Goal: Information Seeking & Learning: Learn about a topic

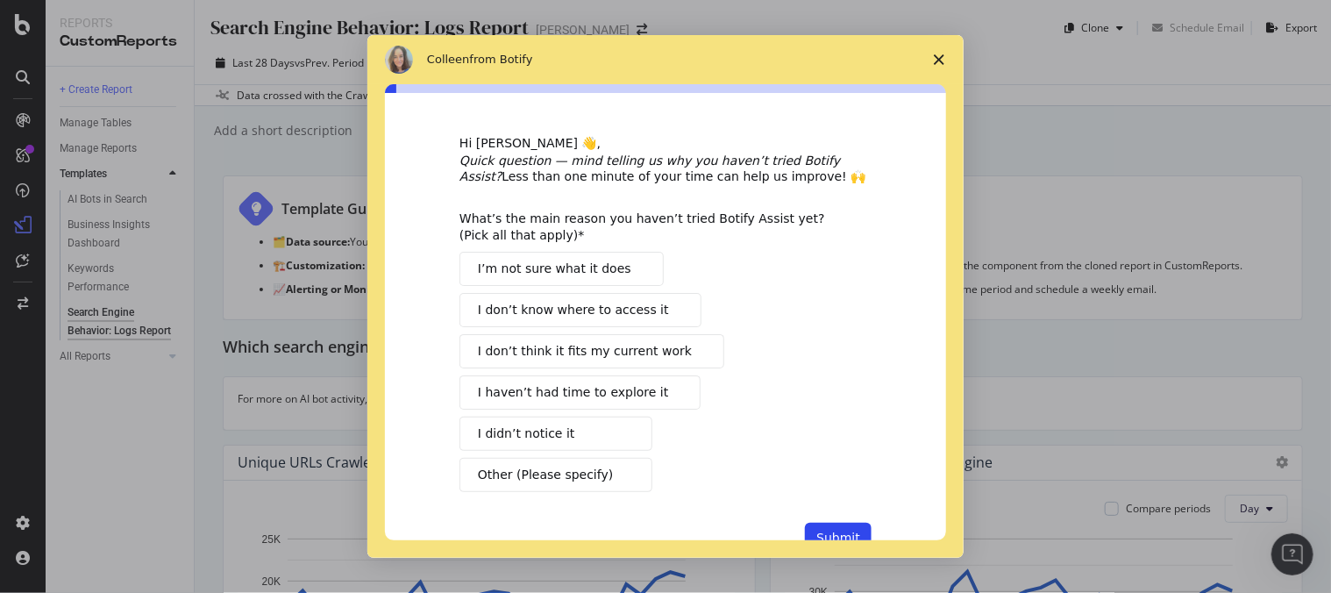
click at [933, 55] on icon "Close survey" at bounding box center [938, 59] width 11 height 11
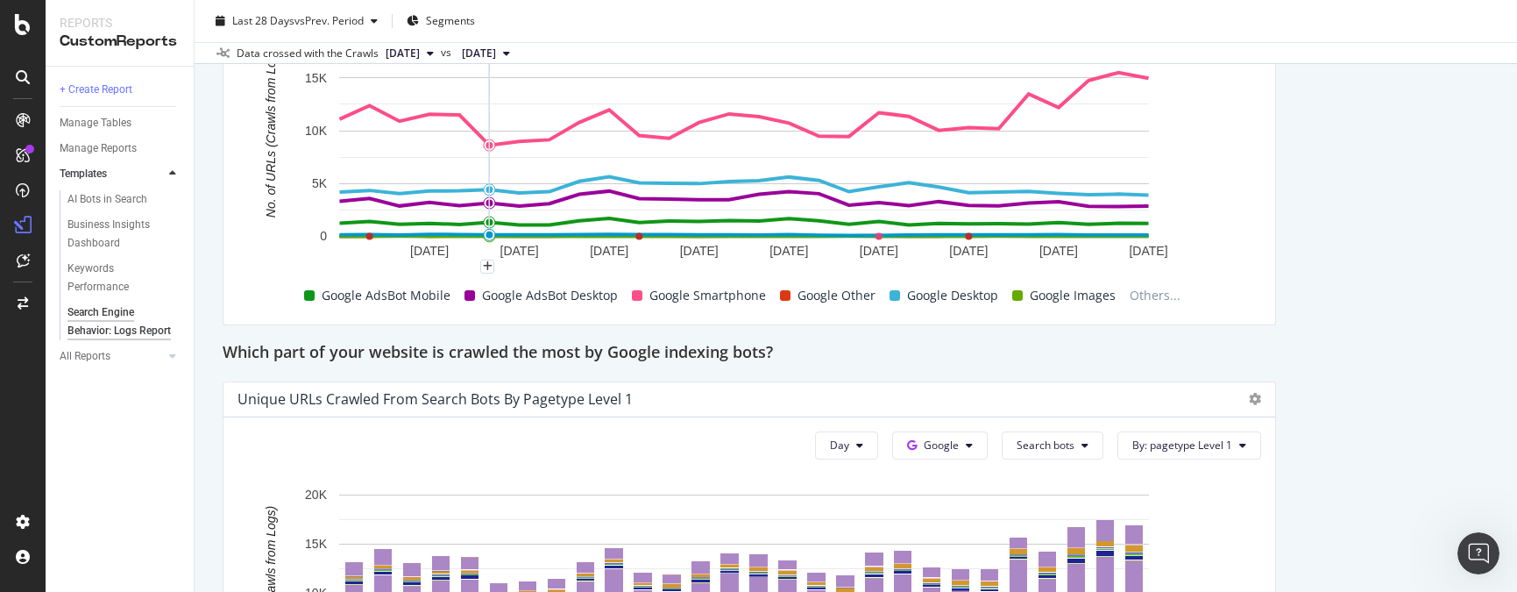
scroll to position [785, 0]
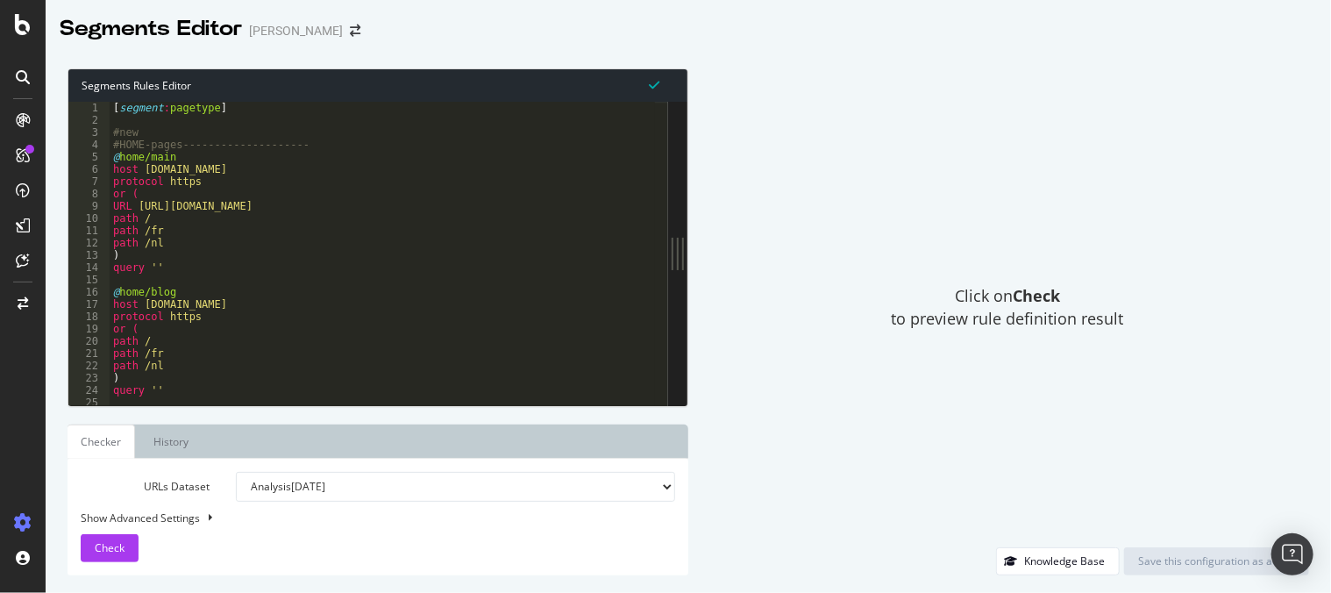
drag, startPoint x: 430, startPoint y: 252, endPoint x: 1120, endPoint y: 245, distance: 689.8
click at [1120, 245] on div "Segments Rules Editor 1 2 3 4 5 6 7 8 9 10 11 12 13 14 15 16 17 18 19 20 21 22 …" at bounding box center [688, 322] width 1285 height 542
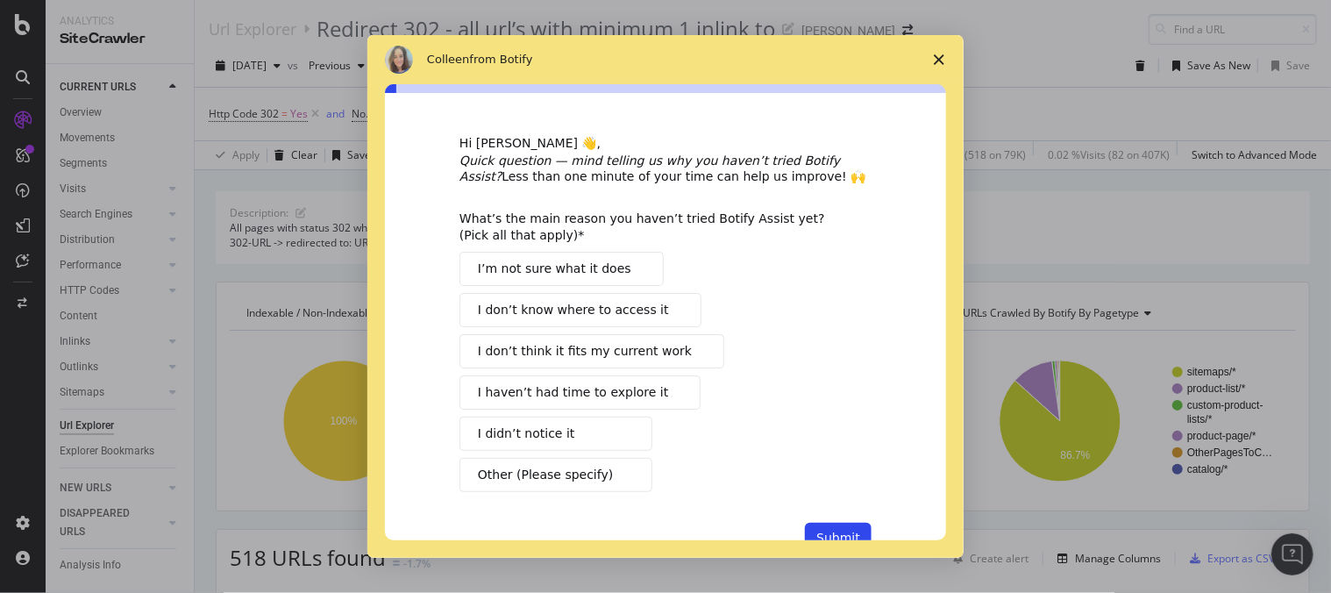
click at [937, 56] on icon "Close survey" at bounding box center [938, 59] width 11 height 11
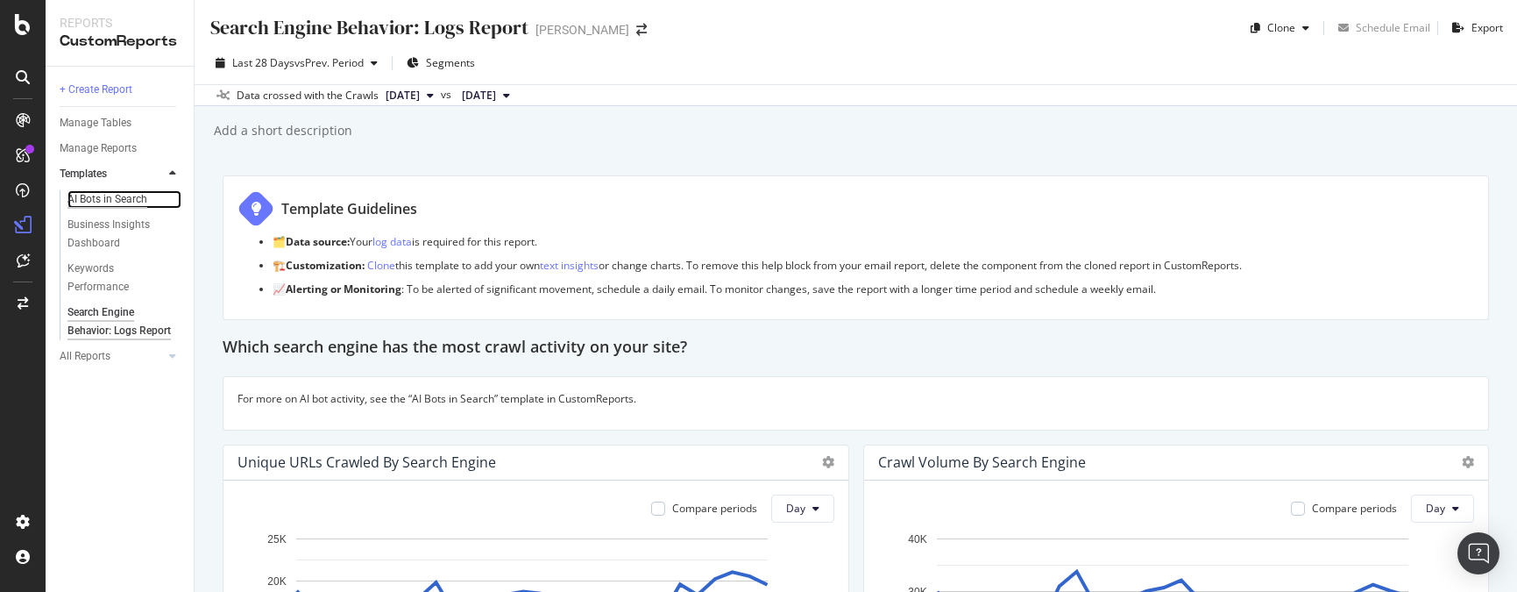
click at [99, 199] on div "AI Bots in Search" at bounding box center [107, 199] width 80 height 18
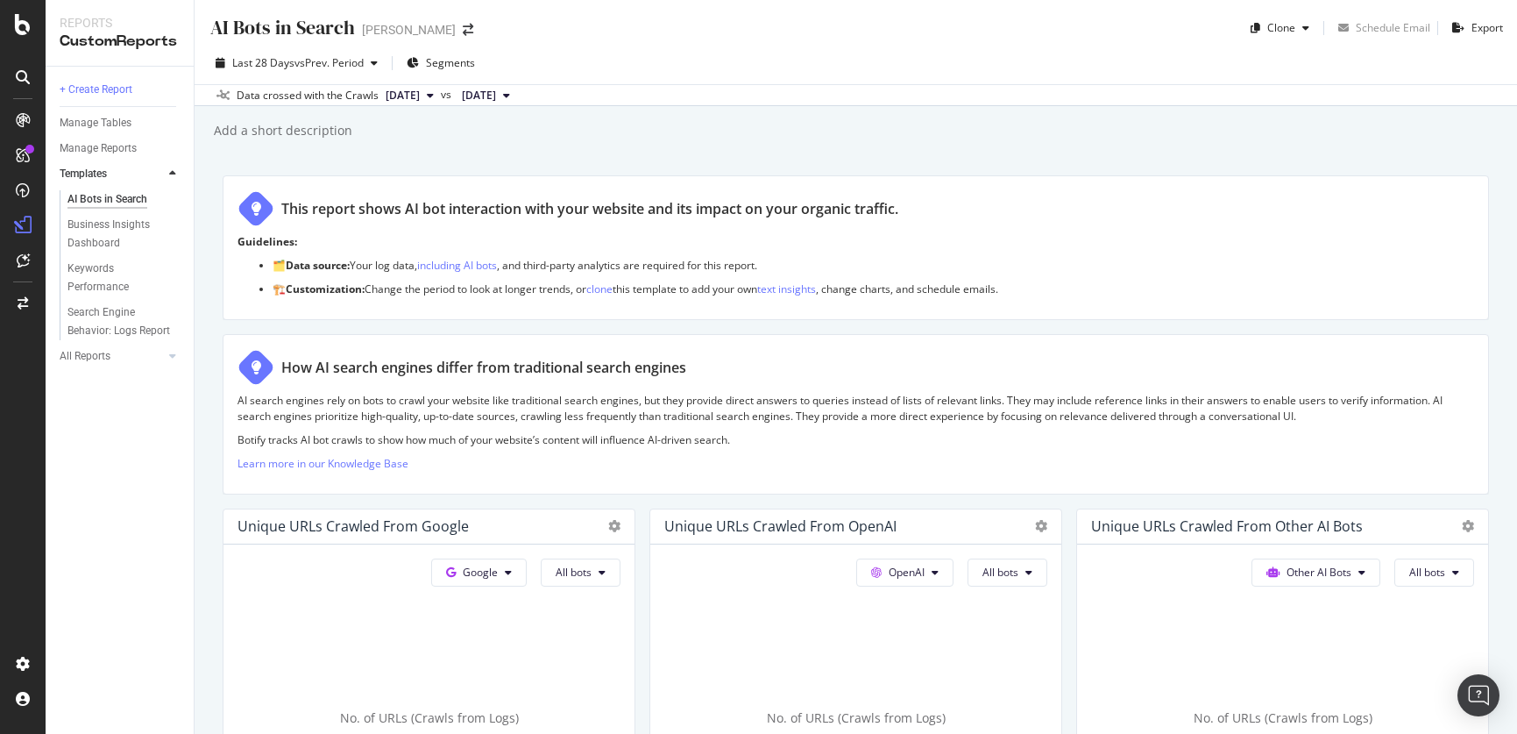
click at [30, 67] on div at bounding box center [23, 77] width 28 height 28
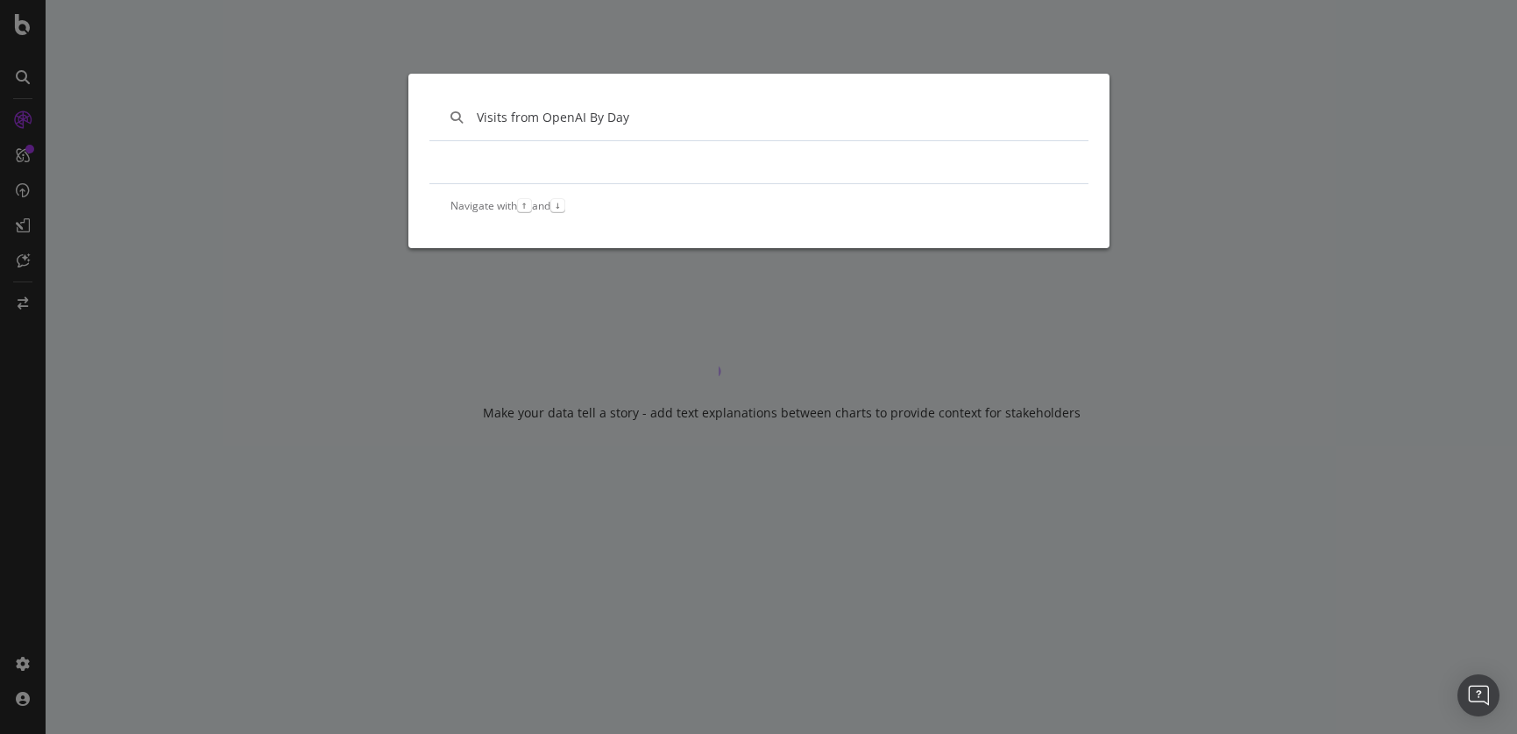
type input "Visits from OpenAI By Day"
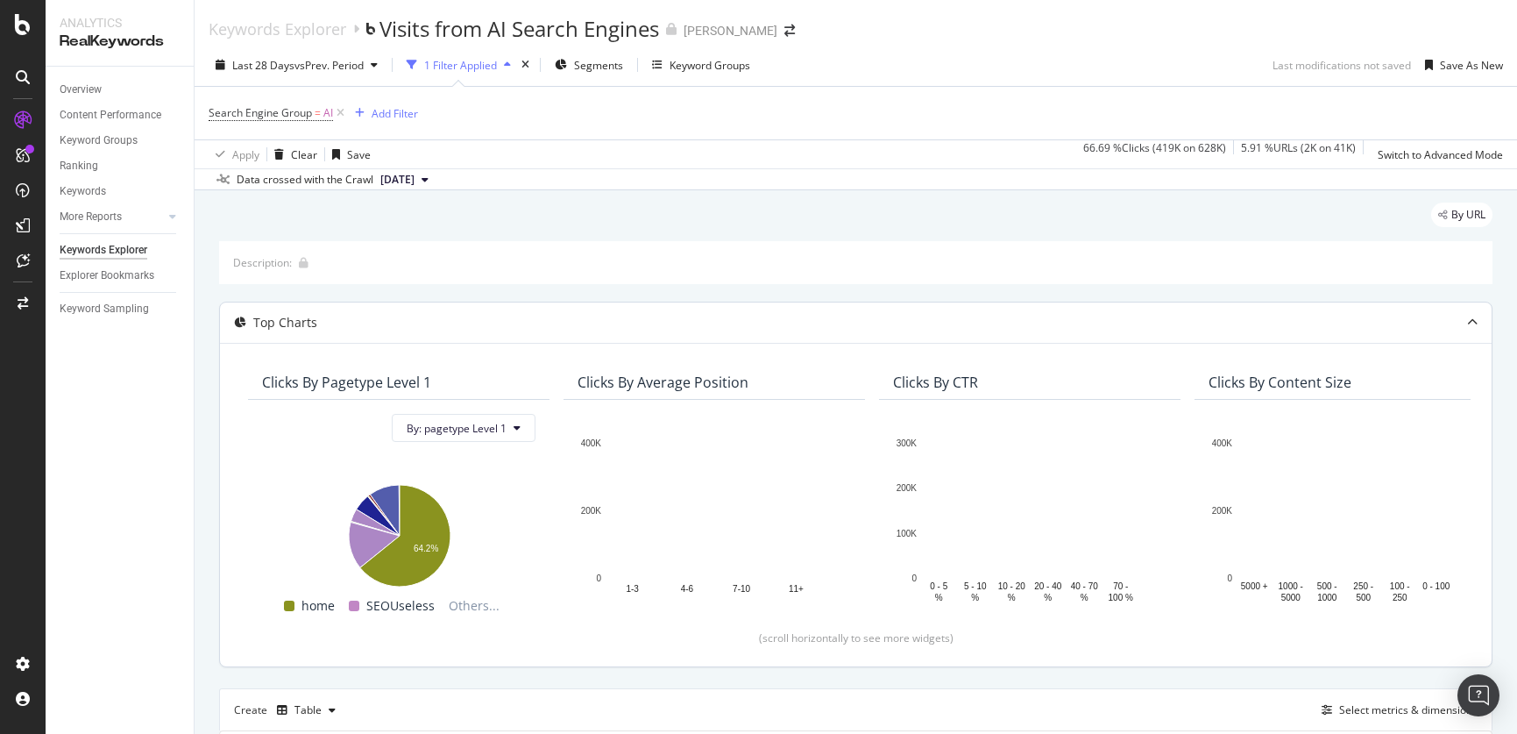
scroll to position [88, 0]
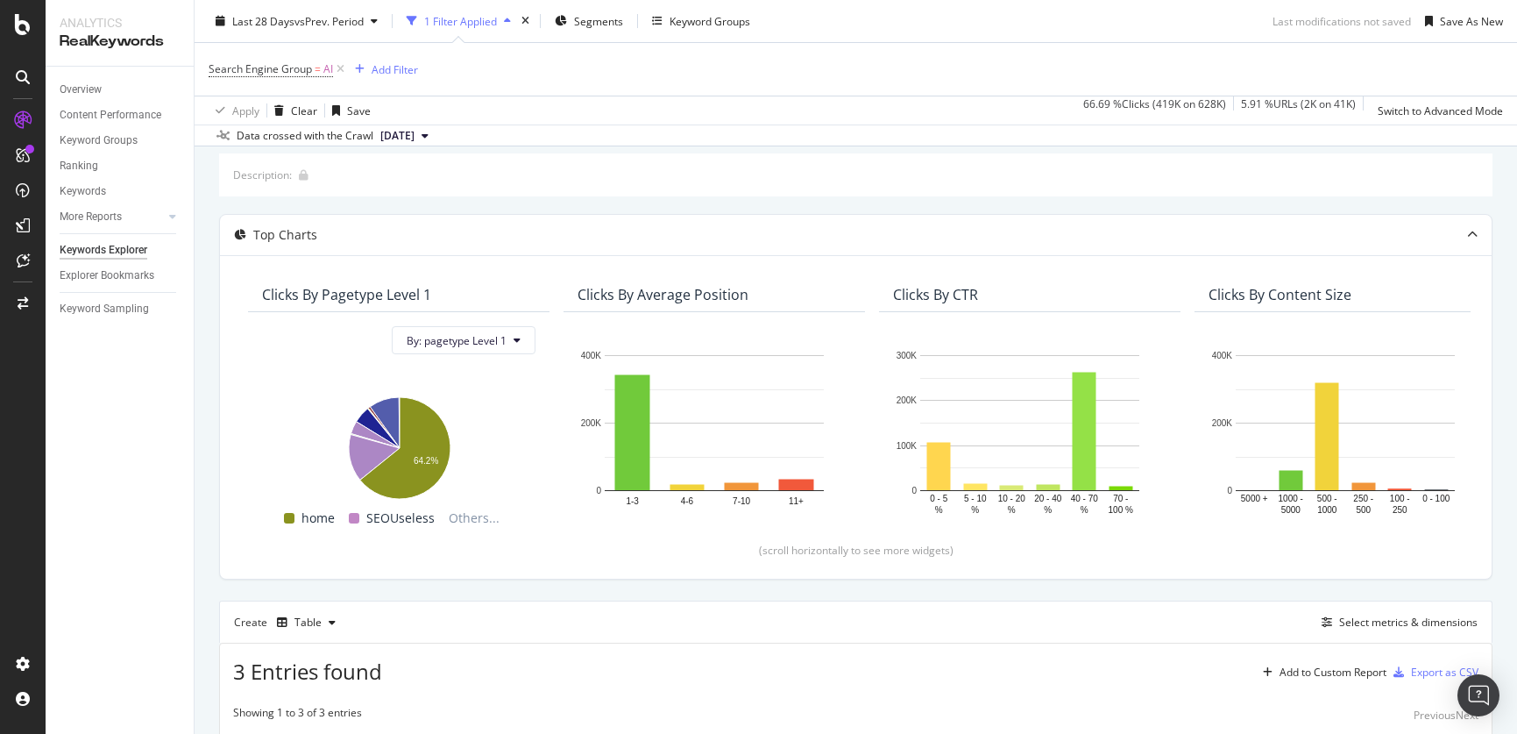
click at [415, 138] on span "[DATE]" at bounding box center [397, 136] width 34 height 16
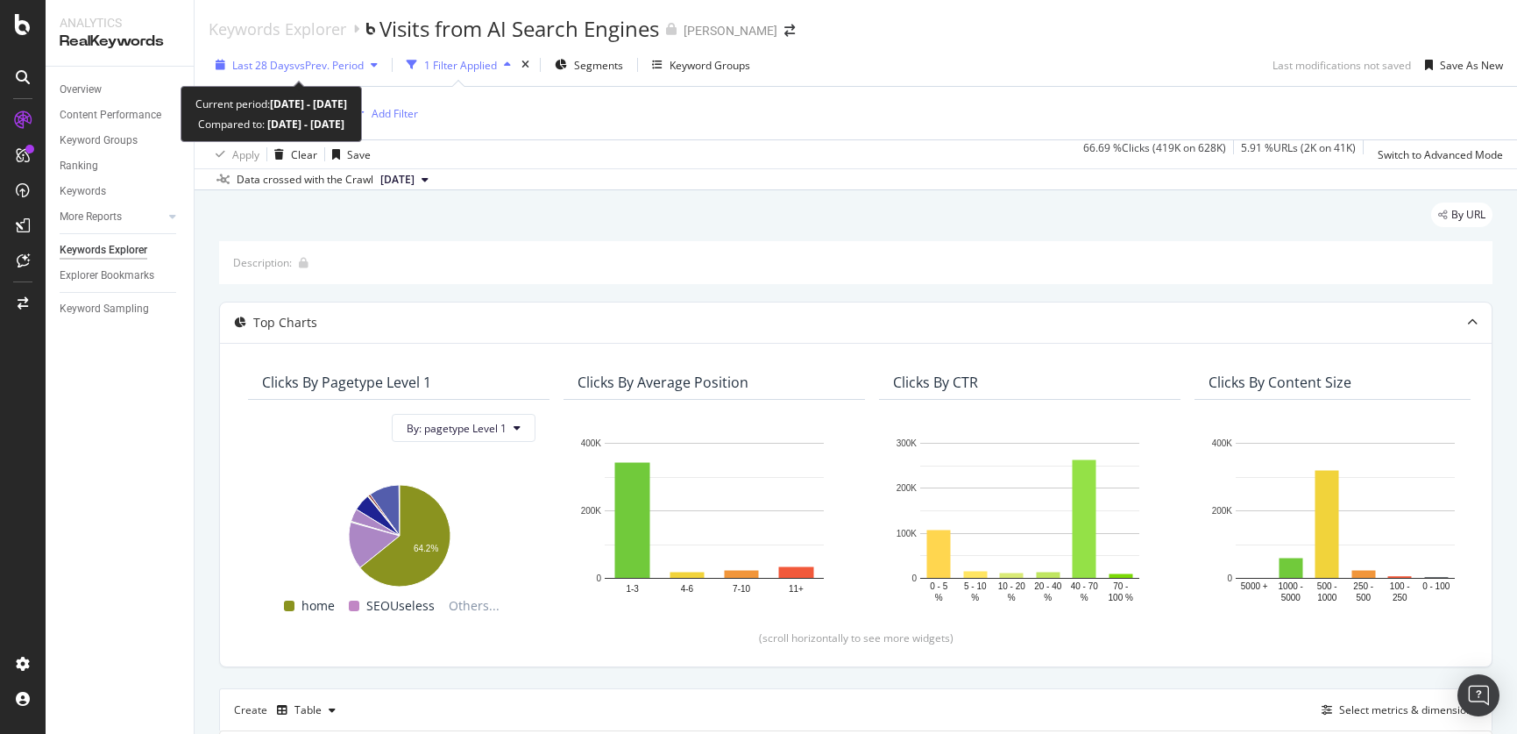
click at [273, 67] on span "Last 28 Days" at bounding box center [263, 65] width 62 height 15
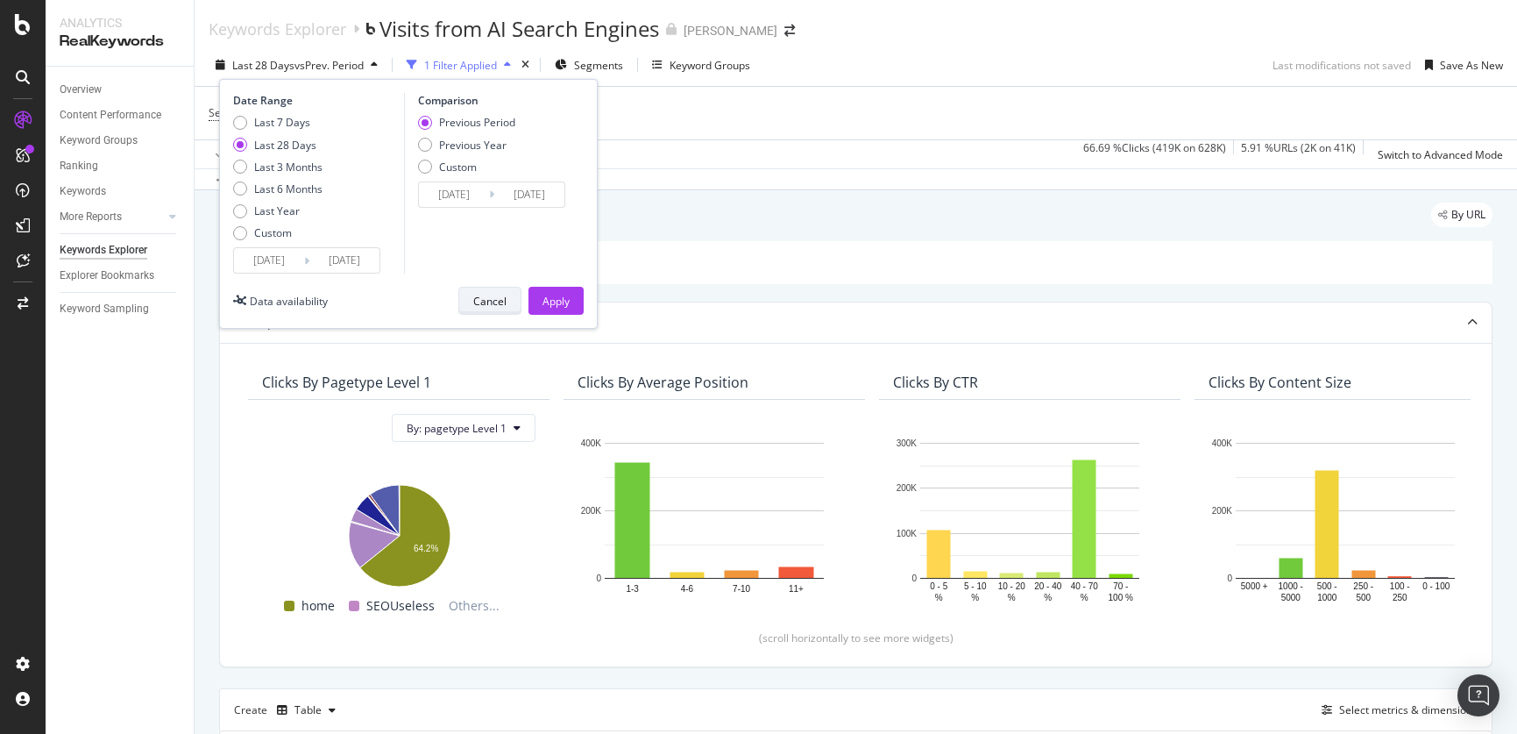
click at [482, 302] on div "Cancel" at bounding box center [489, 301] width 33 height 15
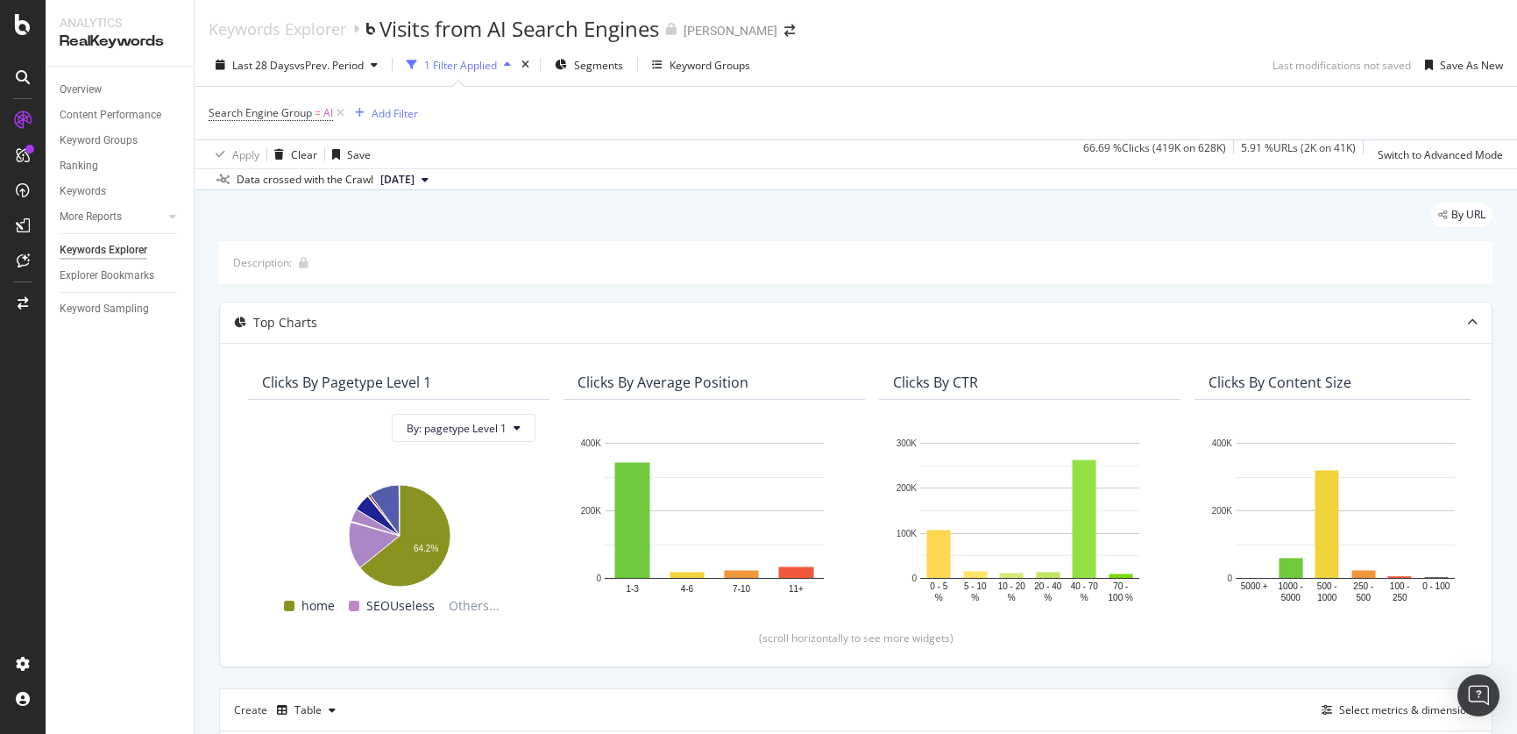
scroll to position [88, 0]
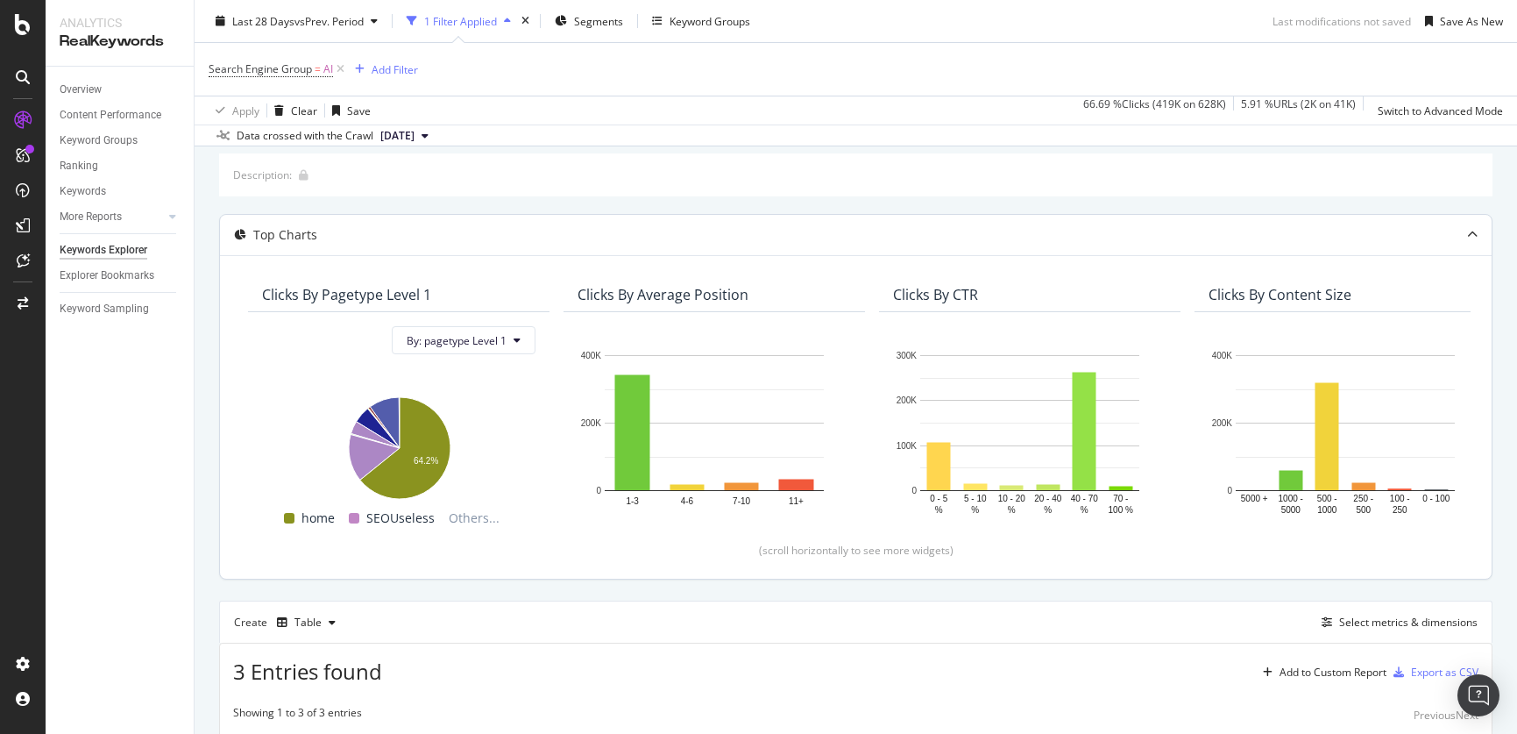
click at [342, 296] on div "Clicks By pagetype Level 1" at bounding box center [346, 295] width 169 height 18
click at [518, 335] on icon at bounding box center [517, 340] width 7 height 11
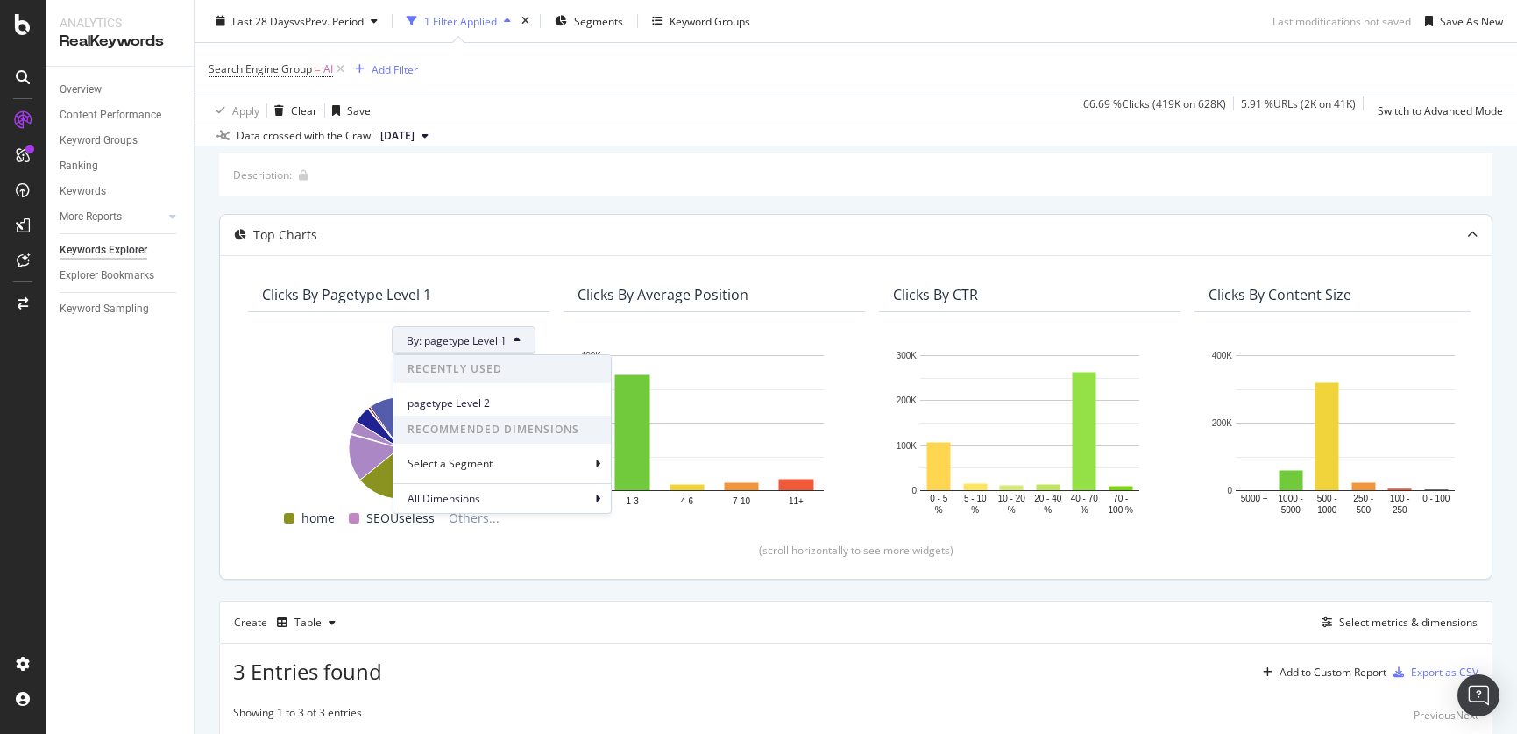
click at [518, 335] on icon at bounding box center [517, 340] width 7 height 11
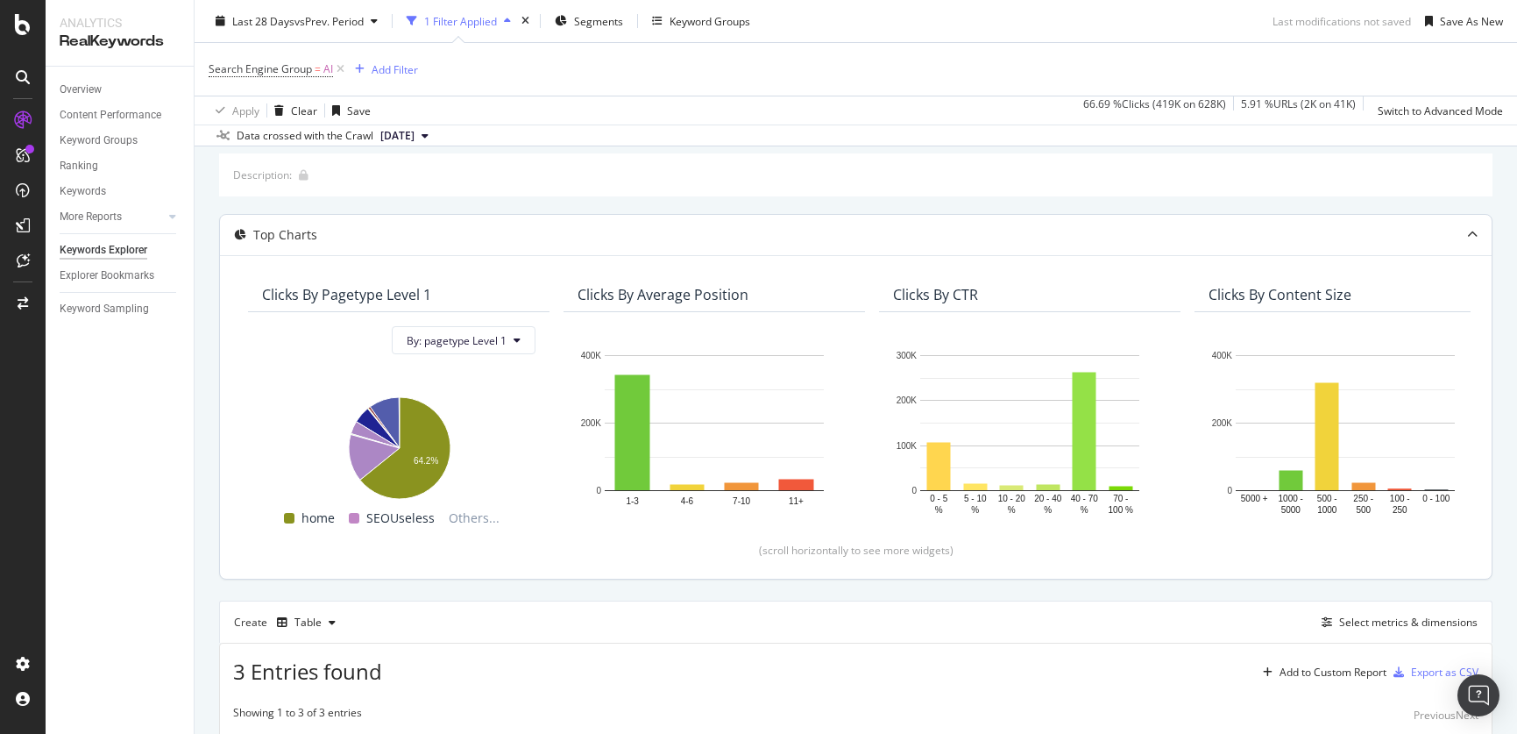
click at [314, 292] on div "Clicks By pagetype Level 1" at bounding box center [346, 295] width 169 height 18
click at [276, 228] on div "Top Charts" at bounding box center [285, 235] width 64 height 18
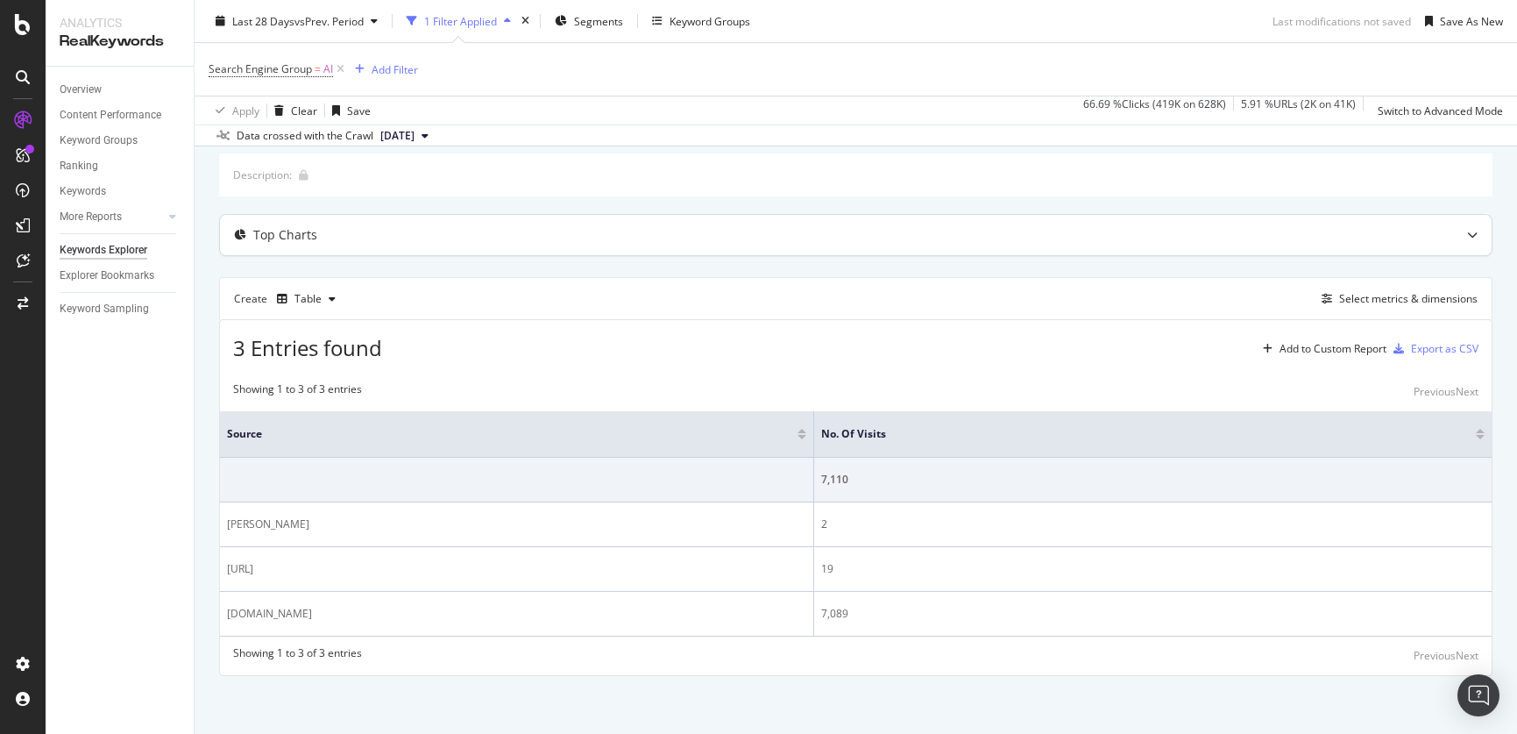
click at [276, 228] on div "Top Charts" at bounding box center [285, 235] width 64 height 18
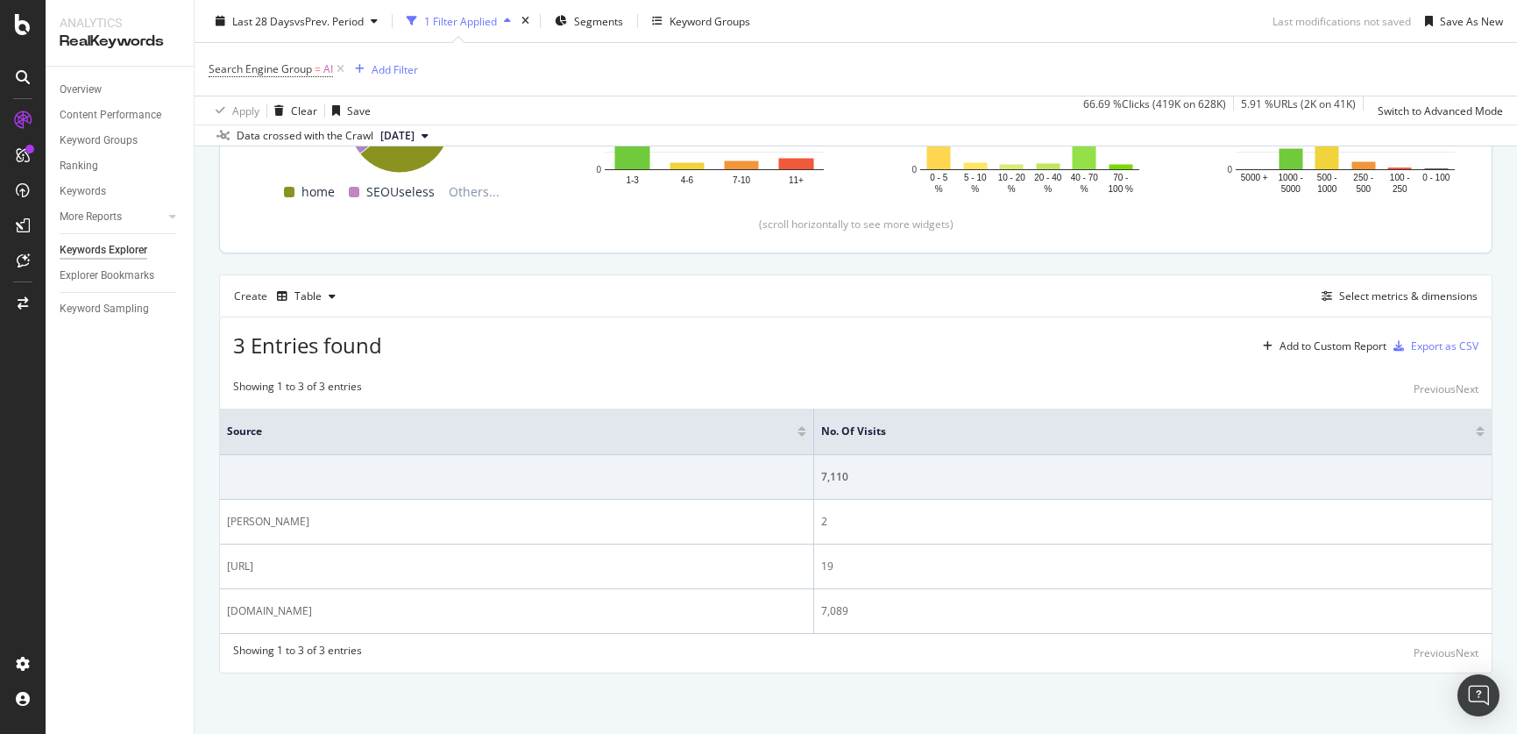
scroll to position [415, 0]
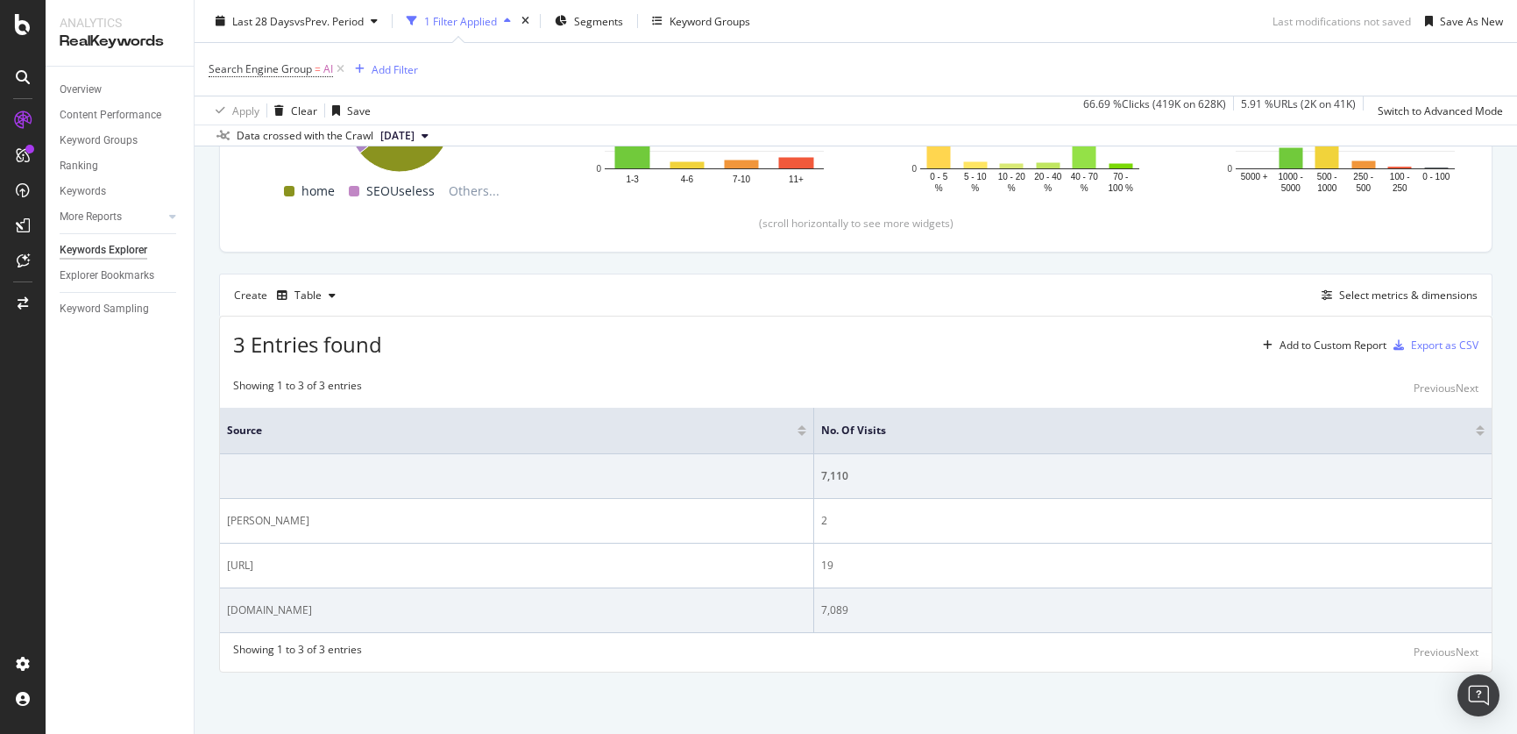
click at [821, 591] on div "7,089" at bounding box center [1153, 610] width 664 height 16
click at [274, 591] on div "chatgpt.com" at bounding box center [516, 610] width 579 height 16
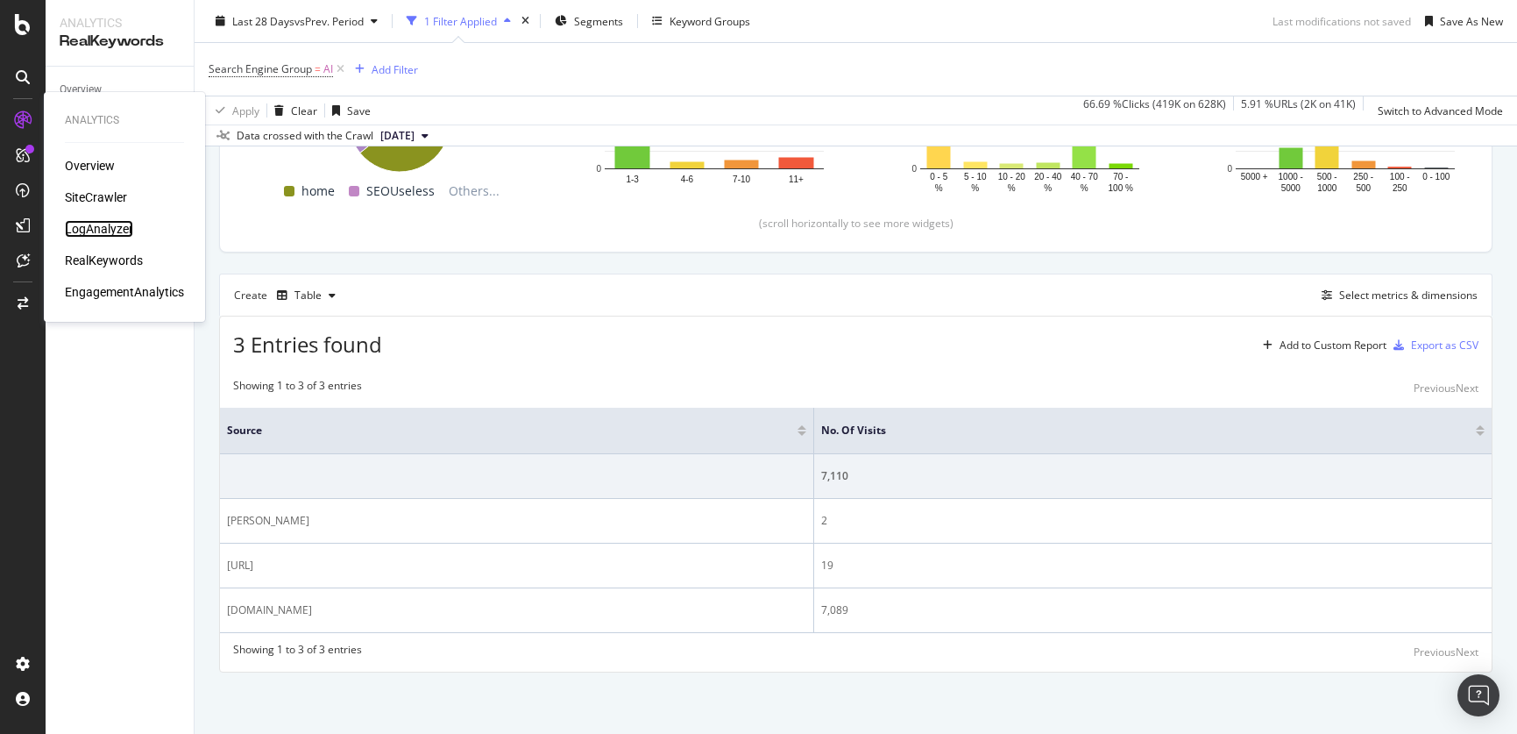
click at [80, 221] on div "LogAnalyzer" at bounding box center [99, 229] width 68 height 18
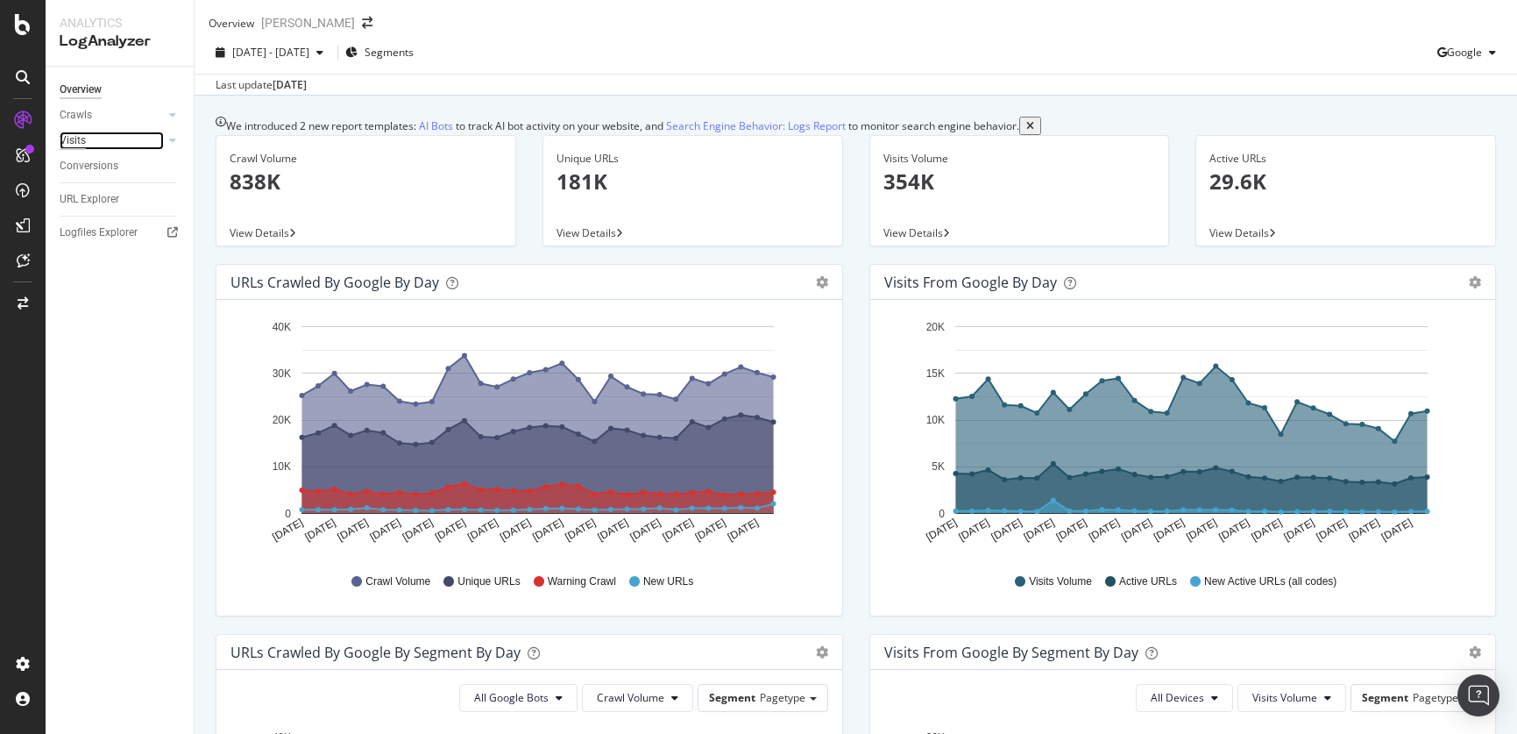
click at [75, 133] on div "Visits" at bounding box center [73, 140] width 26 height 18
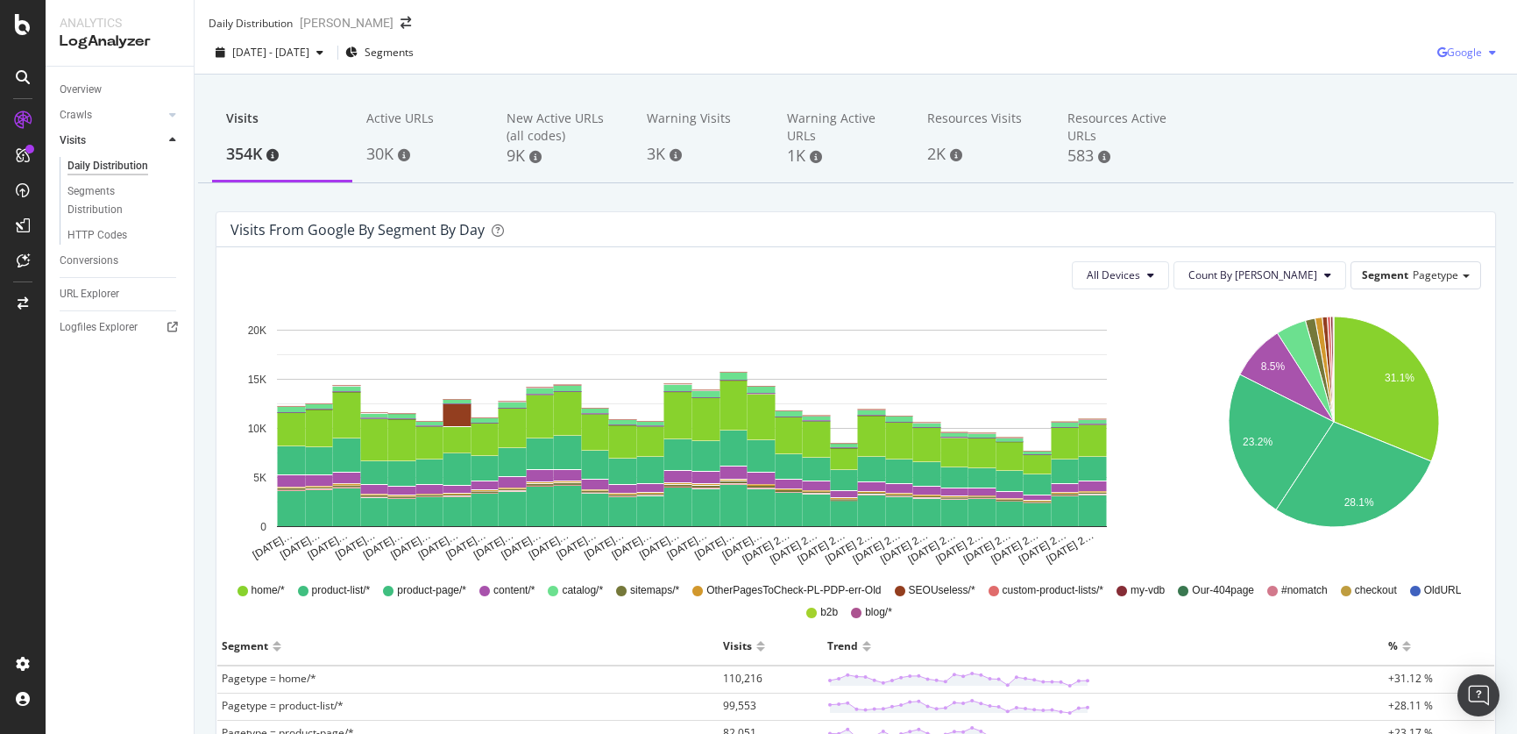
click at [1448, 60] on span "Google" at bounding box center [1464, 52] width 35 height 15
click at [1445, 165] on span "OpenAI" at bounding box center [1463, 165] width 65 height 16
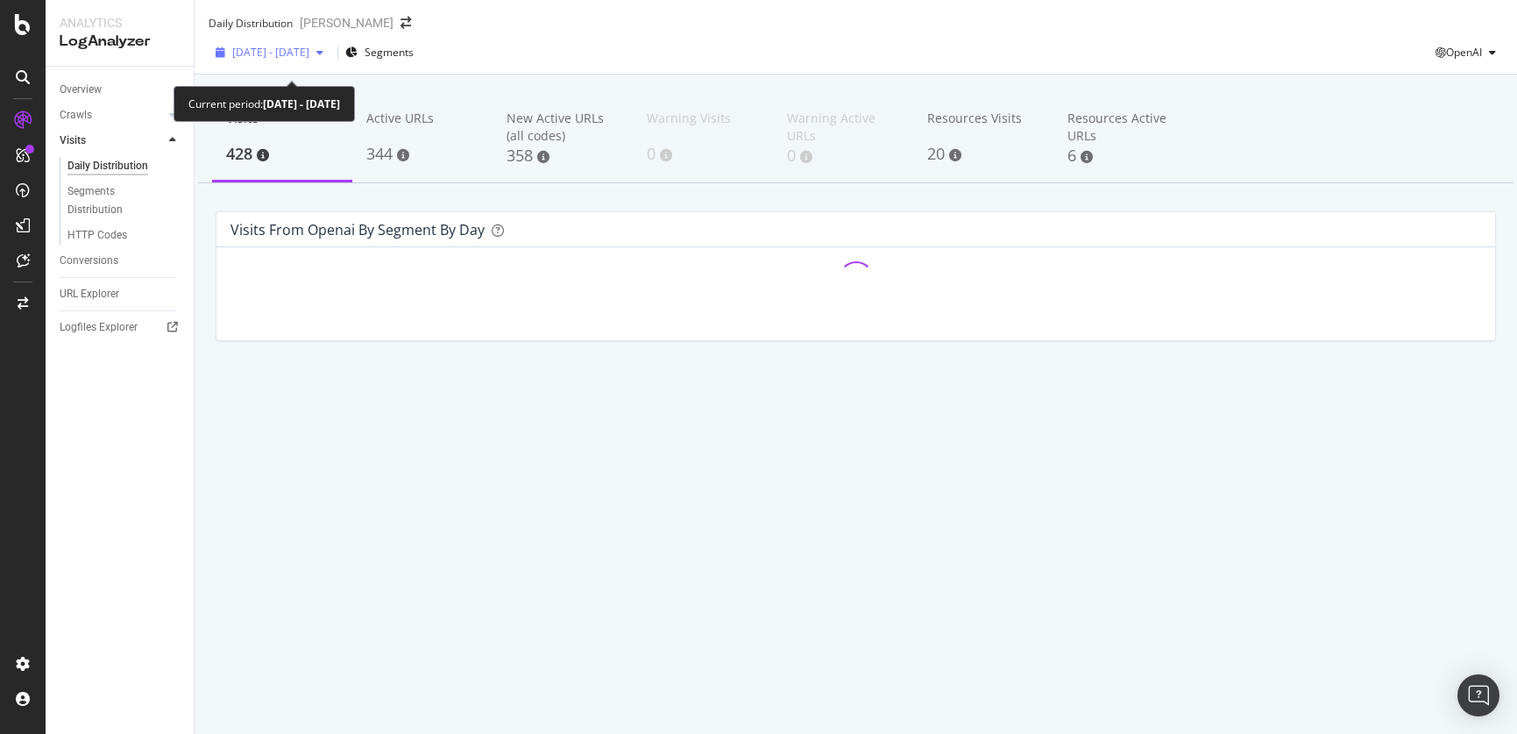
click at [330, 58] on div "button" at bounding box center [319, 52] width 21 height 11
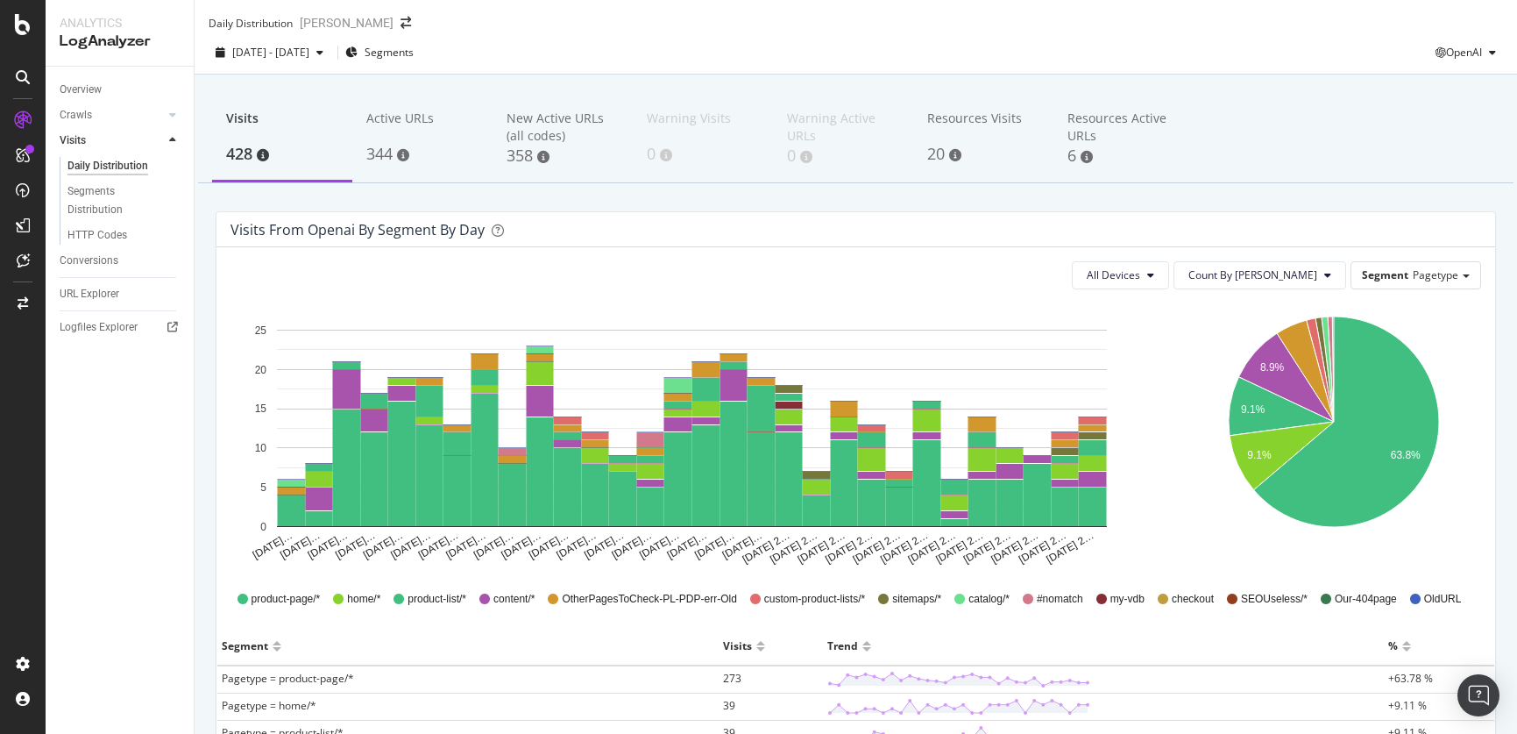
click at [705, 31] on div "Daily Distribution Vanden Borre" at bounding box center [856, 16] width 1323 height 32
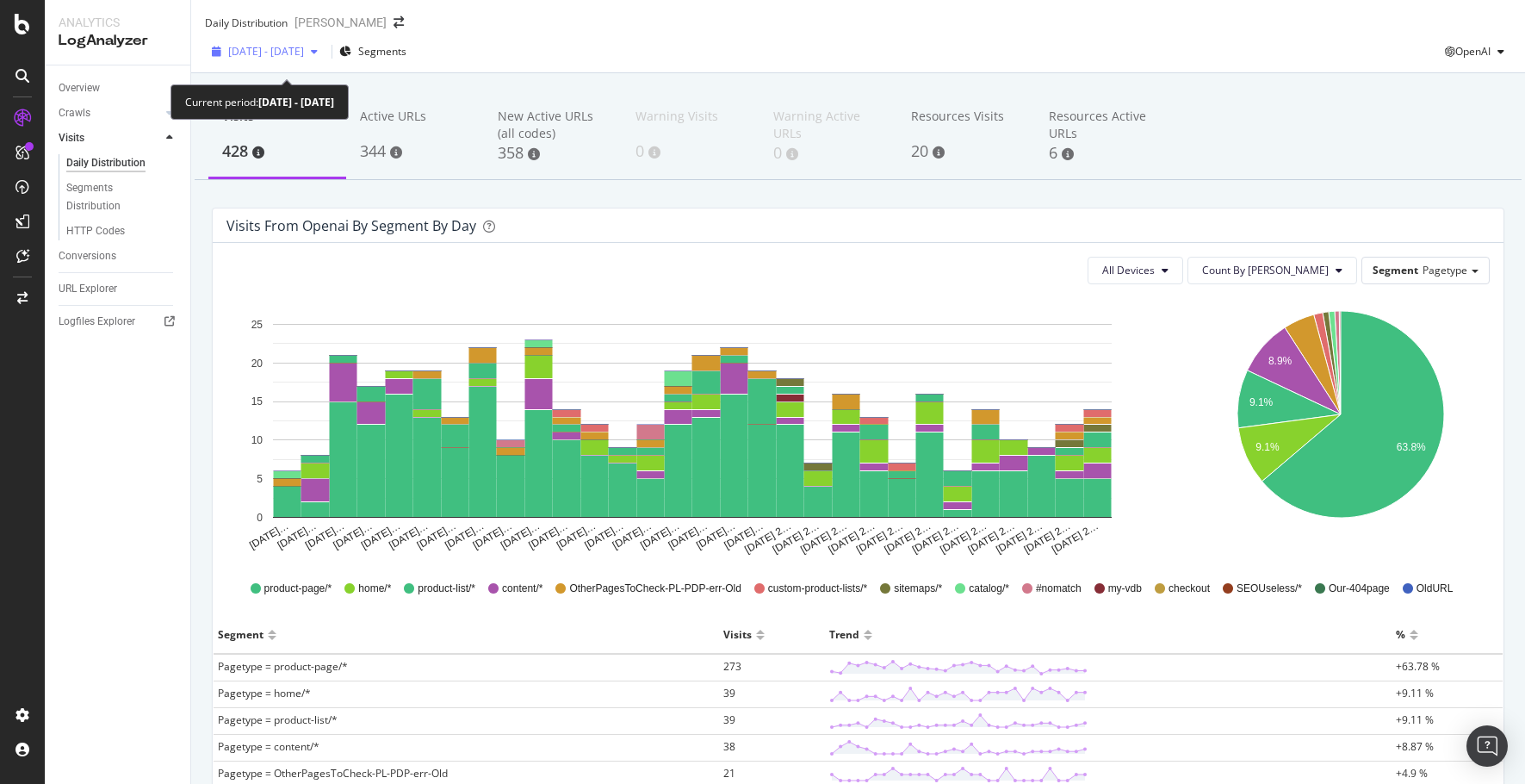
click at [317, 57] on icon "button" at bounding box center [313, 51] width 7 height 11
click at [799, 18] on div "Daily Distribution Vanden Borre" at bounding box center [859, 16] width 1334 height 31
click at [85, 139] on div "Visits" at bounding box center [72, 138] width 26 height 18
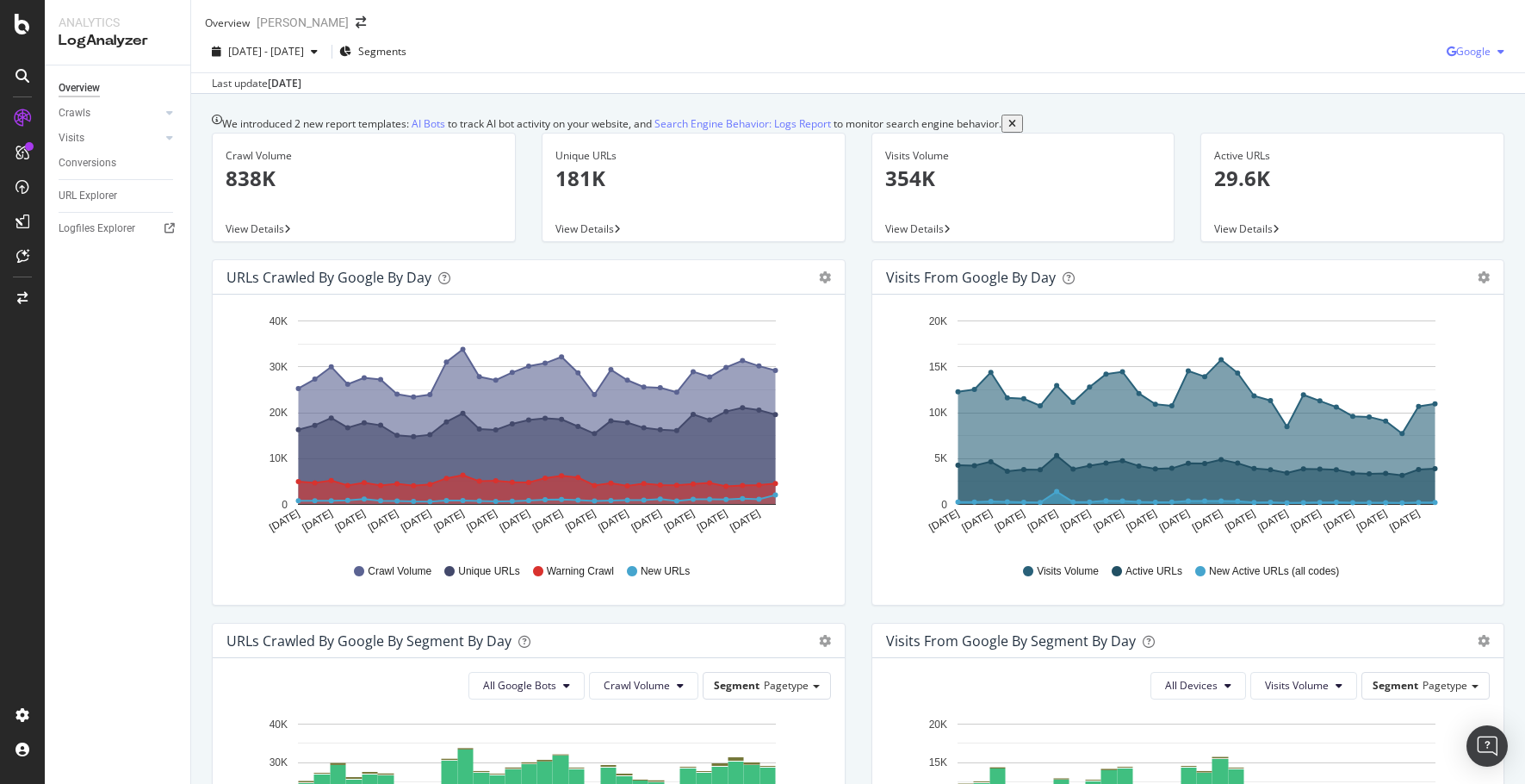
click at [1456, 59] on span "Google" at bounding box center [1473, 51] width 34 height 15
click at [1450, 161] on span "OpenAI" at bounding box center [1472, 162] width 64 height 16
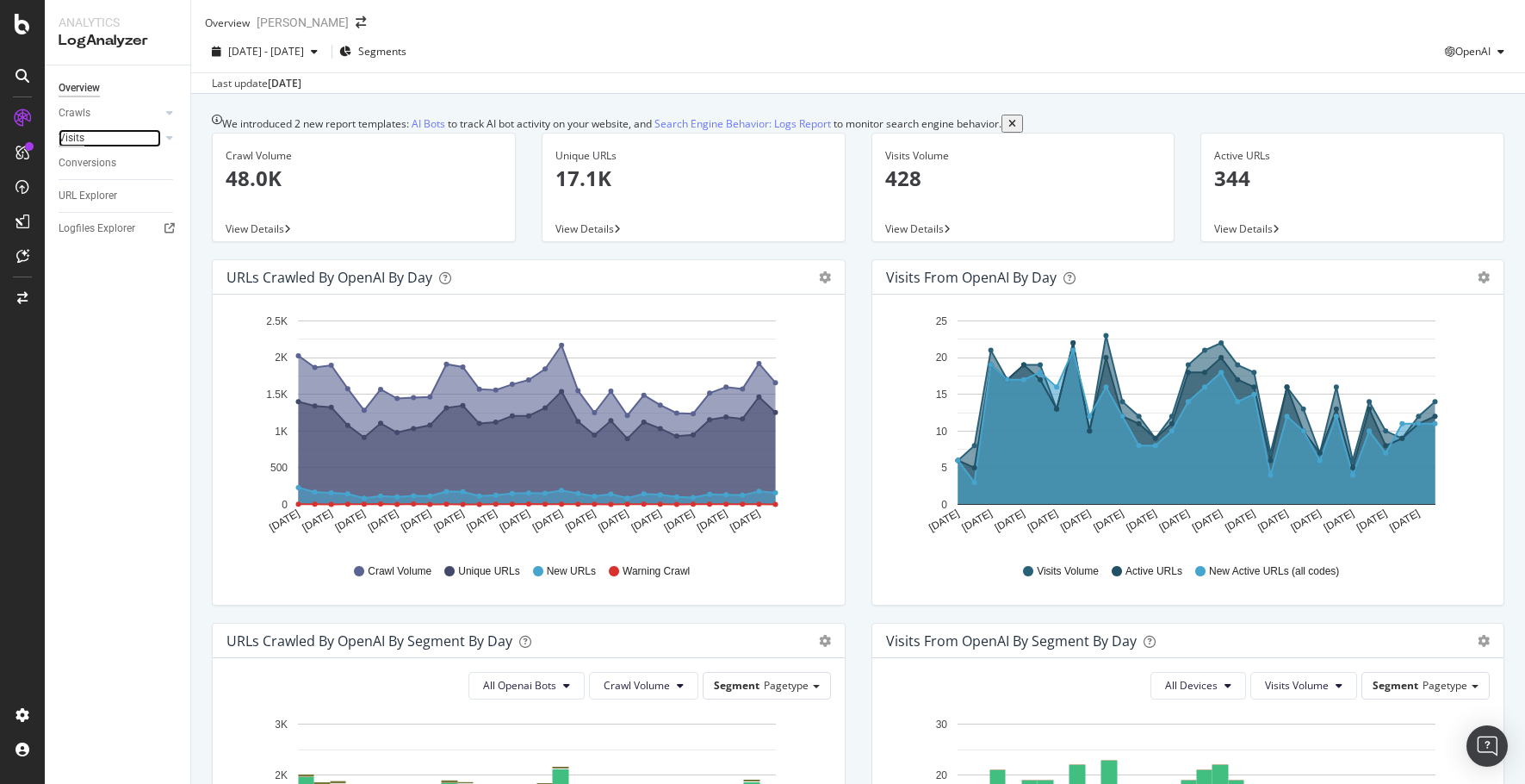
click at [68, 140] on div "Visits" at bounding box center [72, 138] width 26 height 18
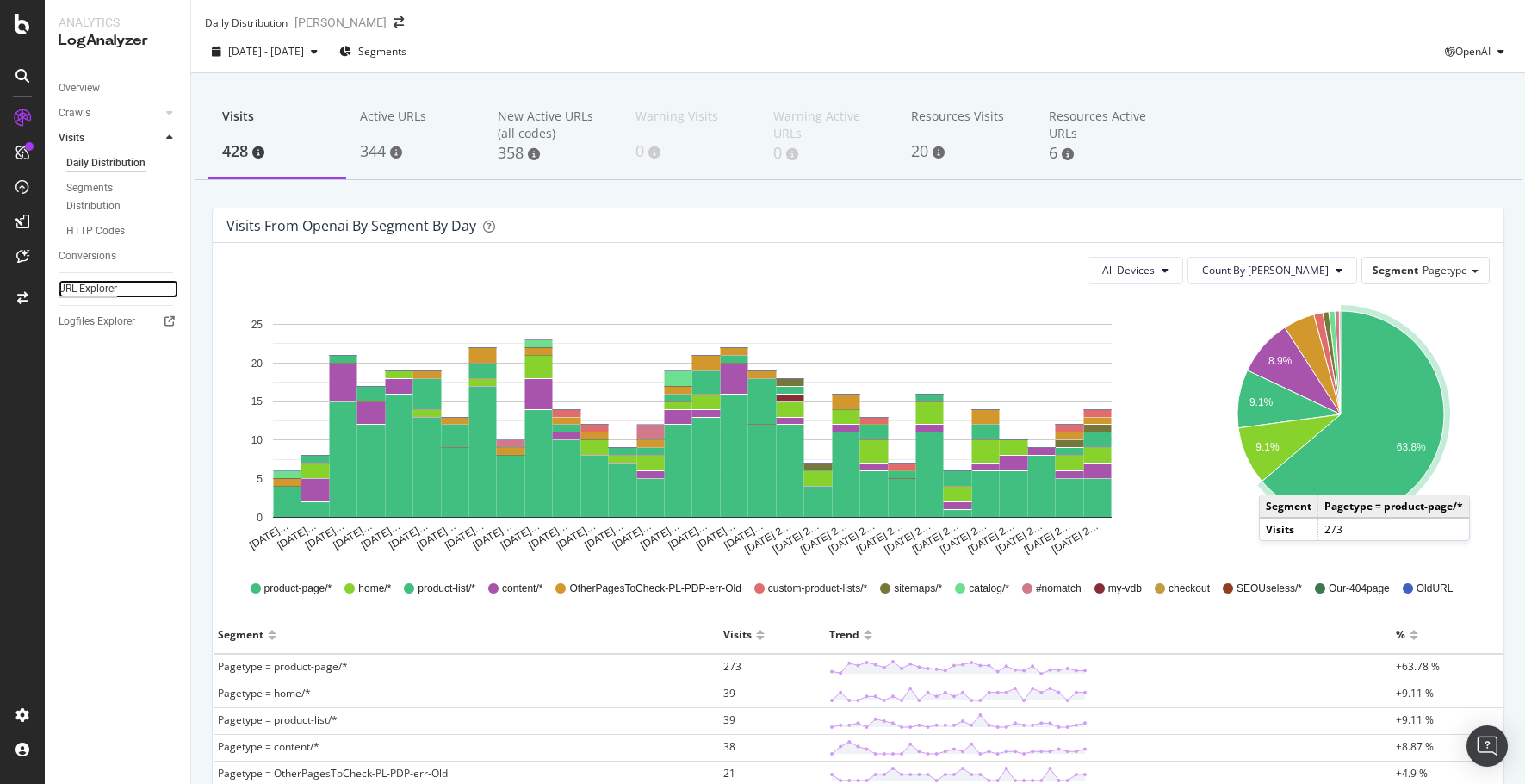
click at [85, 280] on div "URL Explorer" at bounding box center [88, 289] width 59 height 18
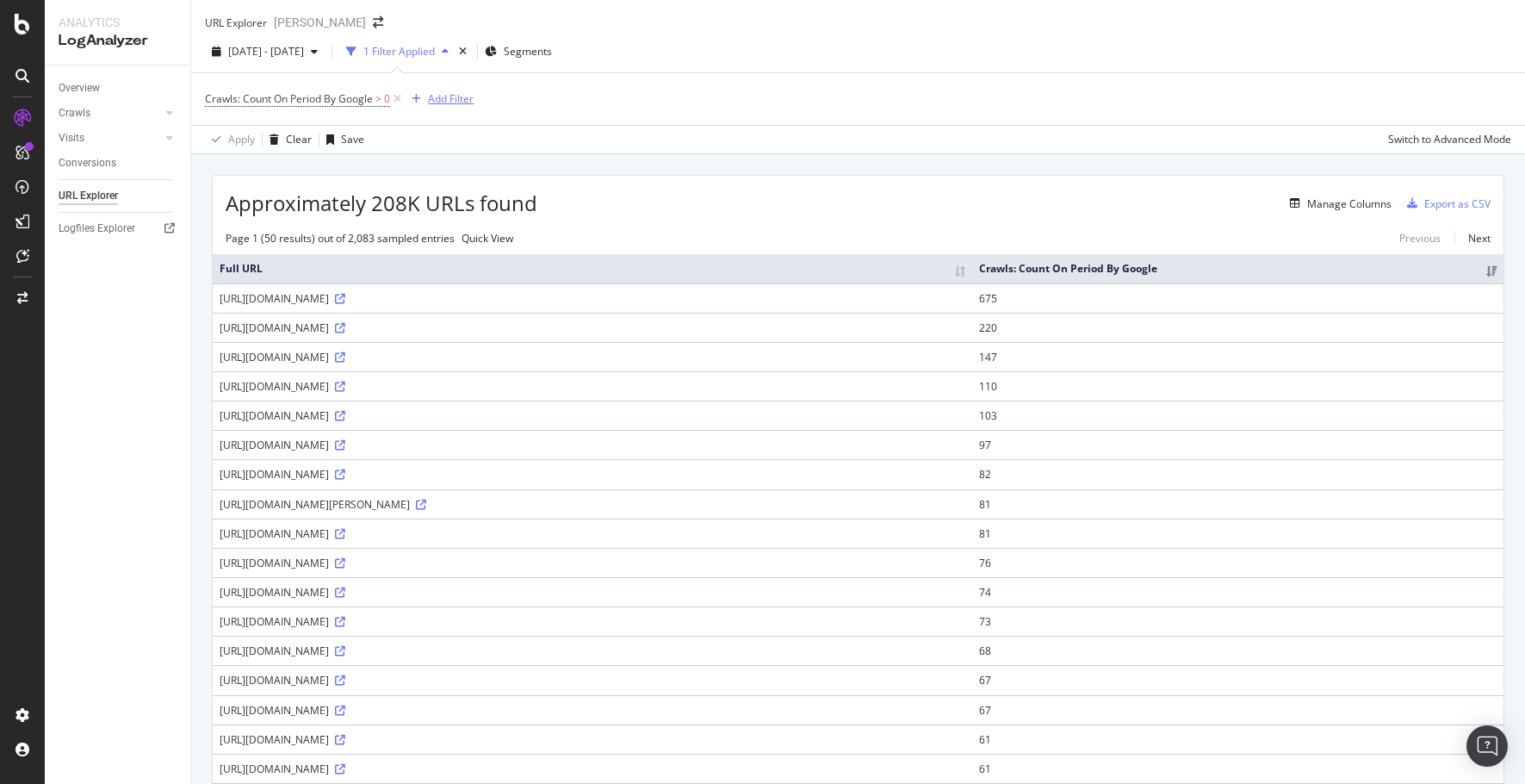
click at [450, 106] on div "Add Filter" at bounding box center [451, 98] width 45 height 15
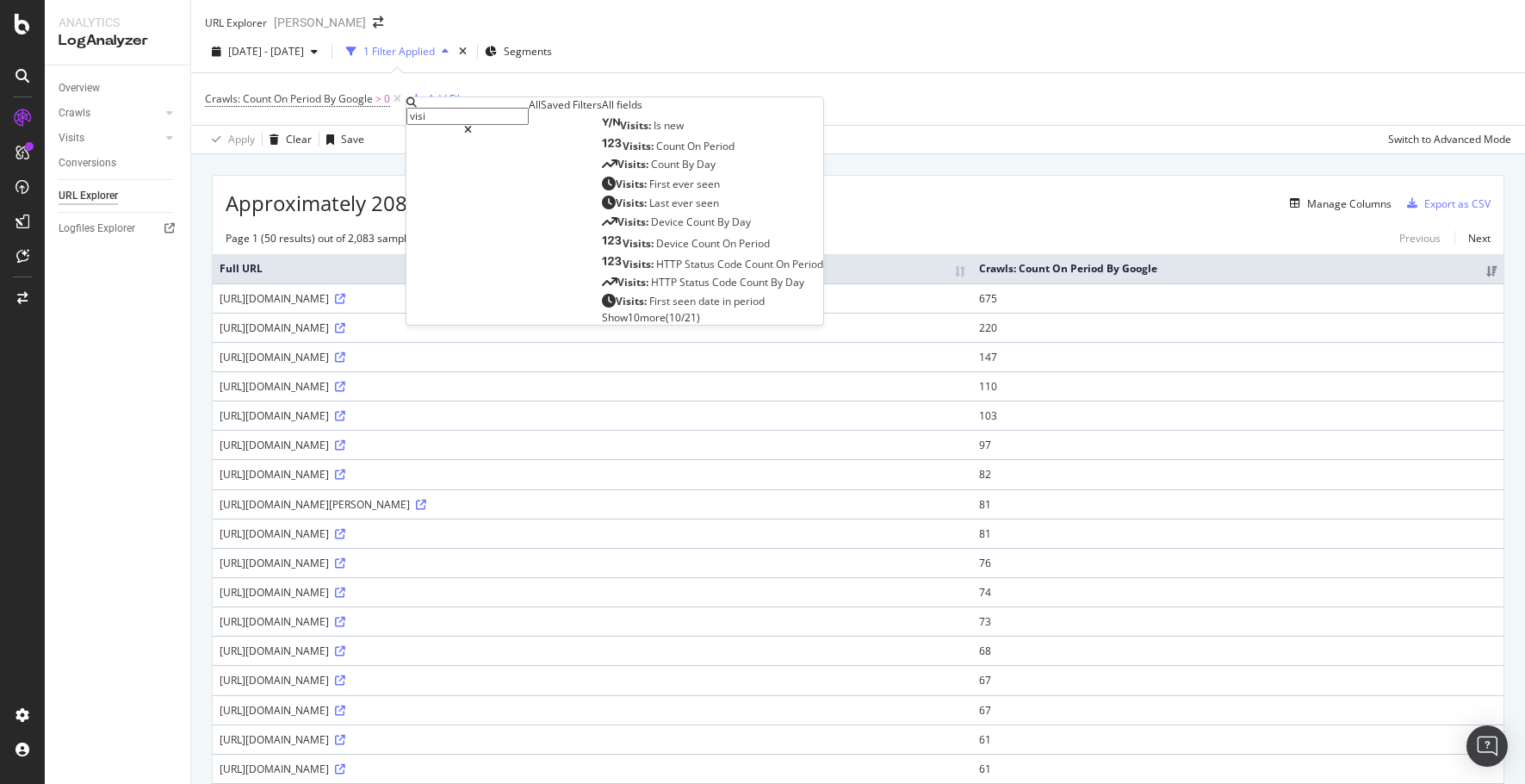
type input "visit"
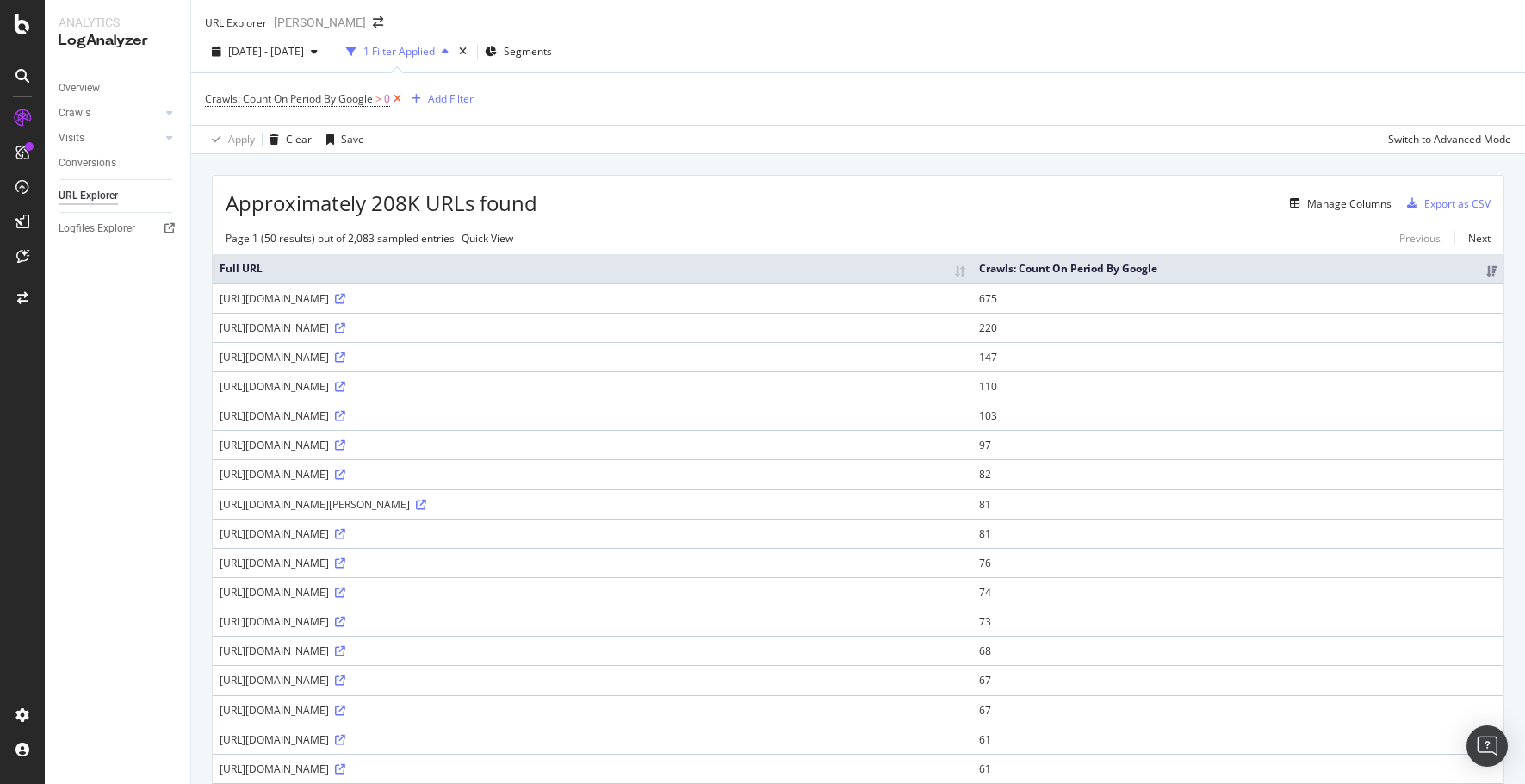
click at [400, 108] on icon at bounding box center [397, 99] width 15 height 18
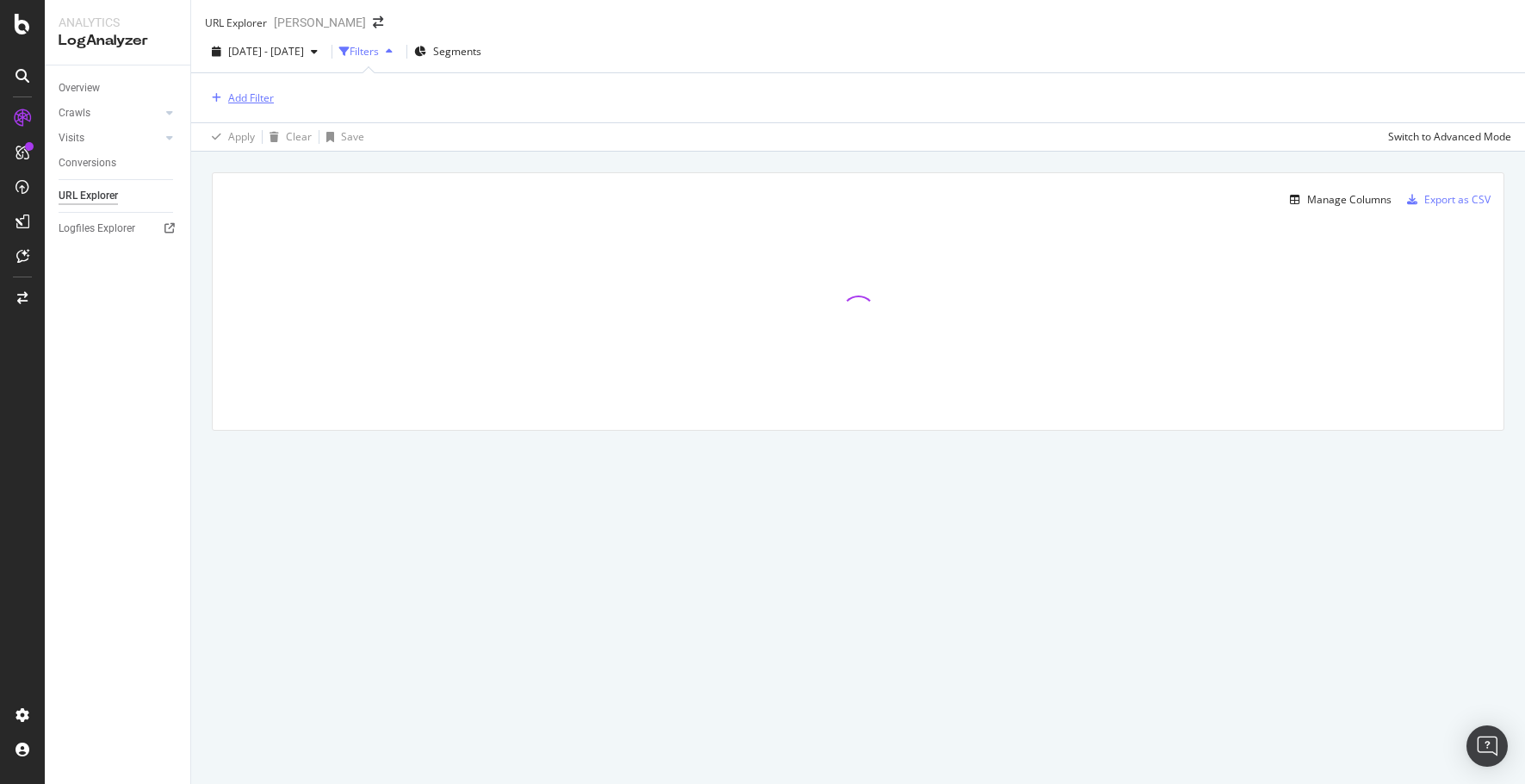
click at [258, 105] on div "Add Filter" at bounding box center [251, 97] width 45 height 15
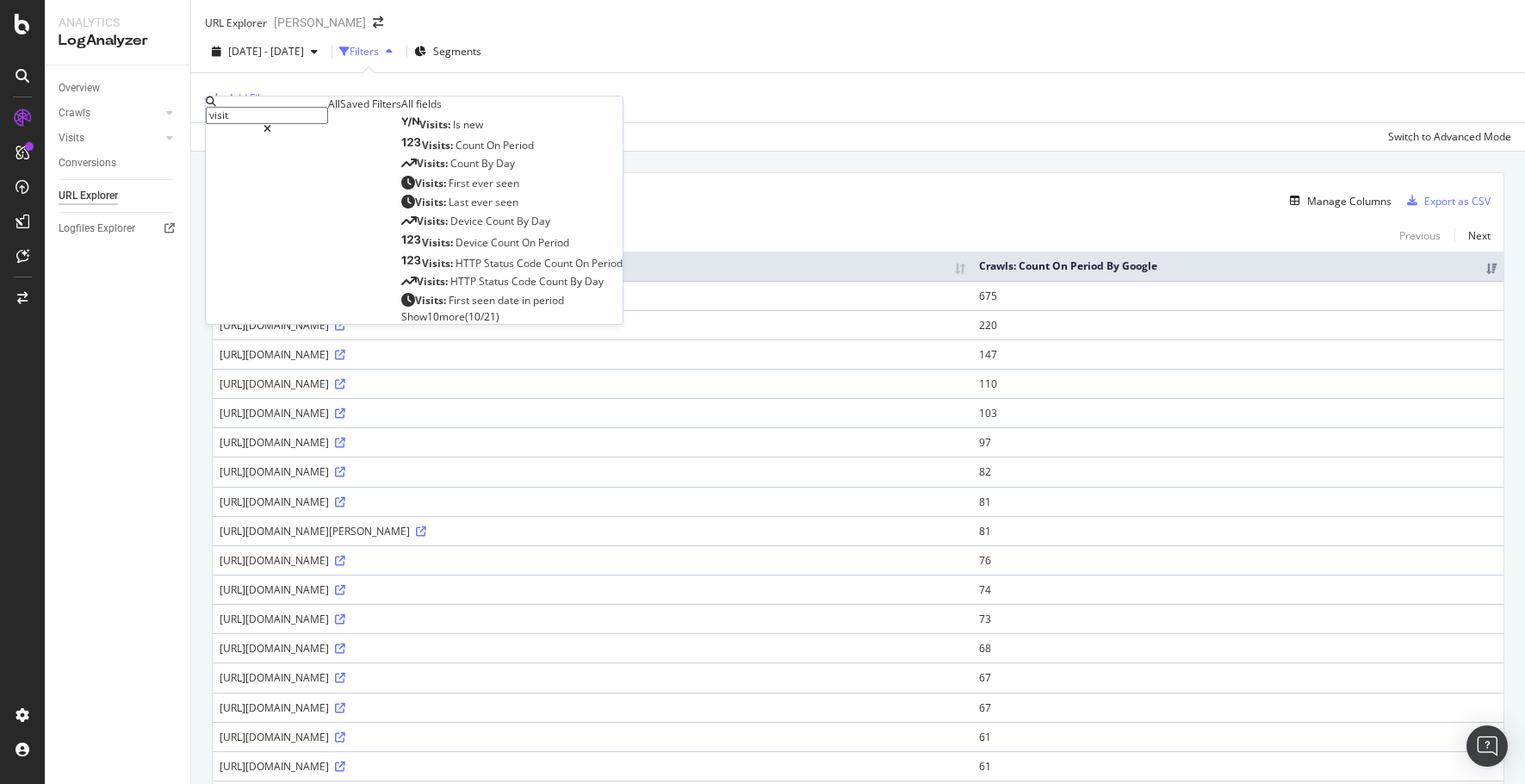
click at [281, 115] on input "visit" at bounding box center [266, 116] width 122 height 18
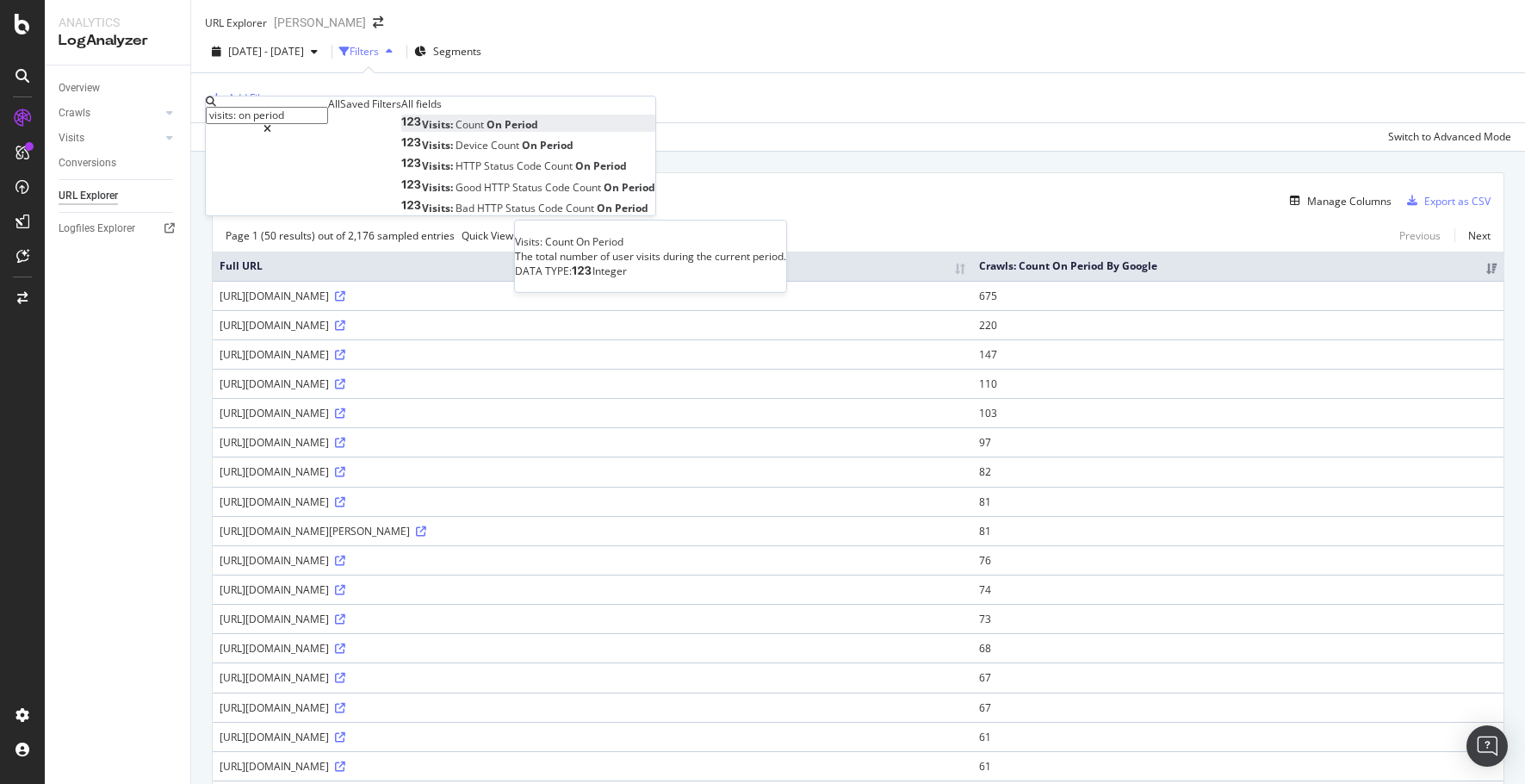
type input "visits: on period"
click at [429, 132] on div "Visits: Count On Period" at bounding box center [469, 124] width 137 height 15
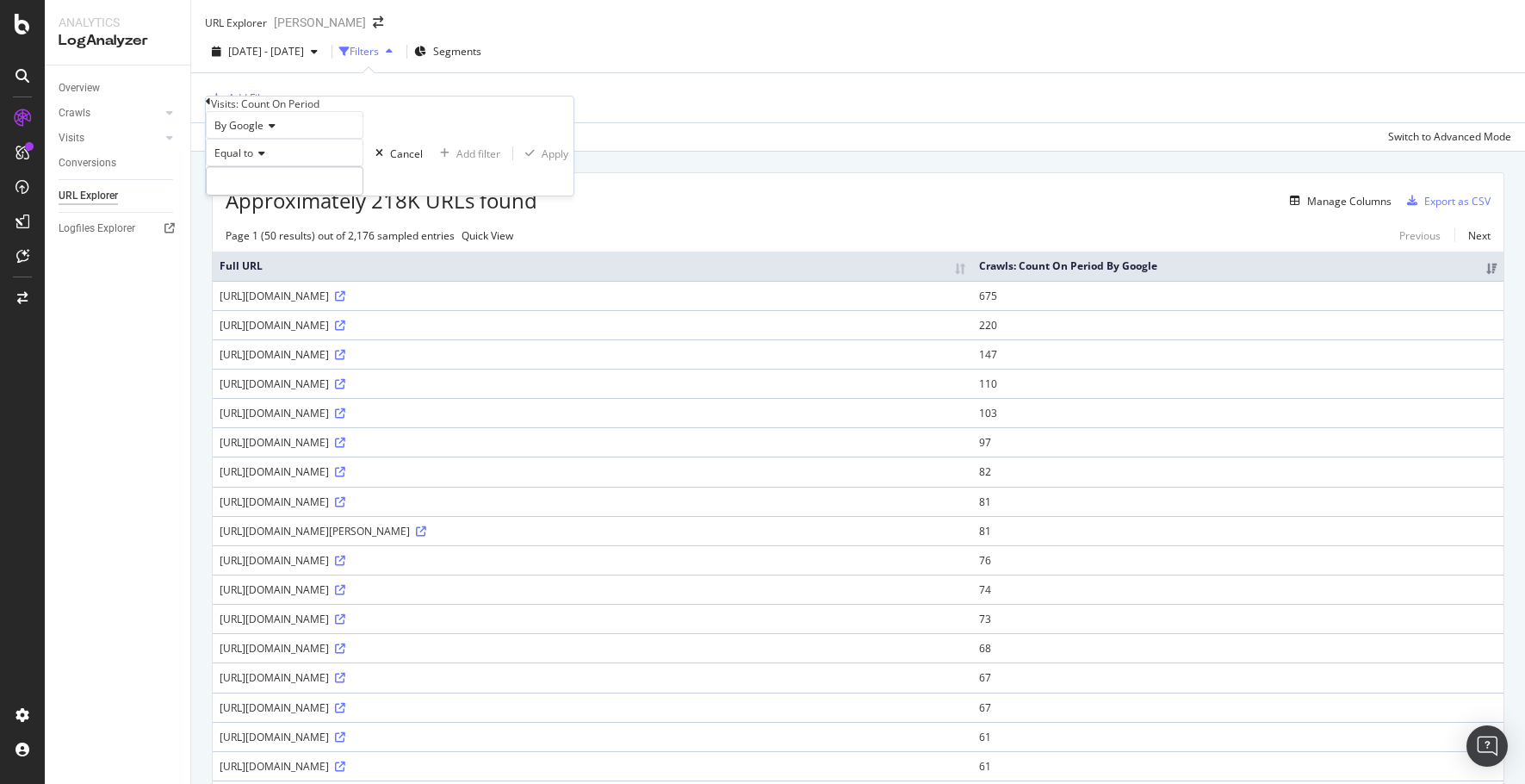
click at [271, 131] on icon at bounding box center [269, 126] width 12 height 11
click at [261, 192] on span "By OpenAI" at bounding box center [236, 184] width 50 height 15
click at [262, 196] on input "number" at bounding box center [284, 181] width 157 height 29
click at [254, 160] on span "Equal to" at bounding box center [233, 152] width 38 height 15
click at [263, 255] on span "Greater than" at bounding box center [242, 248] width 62 height 15
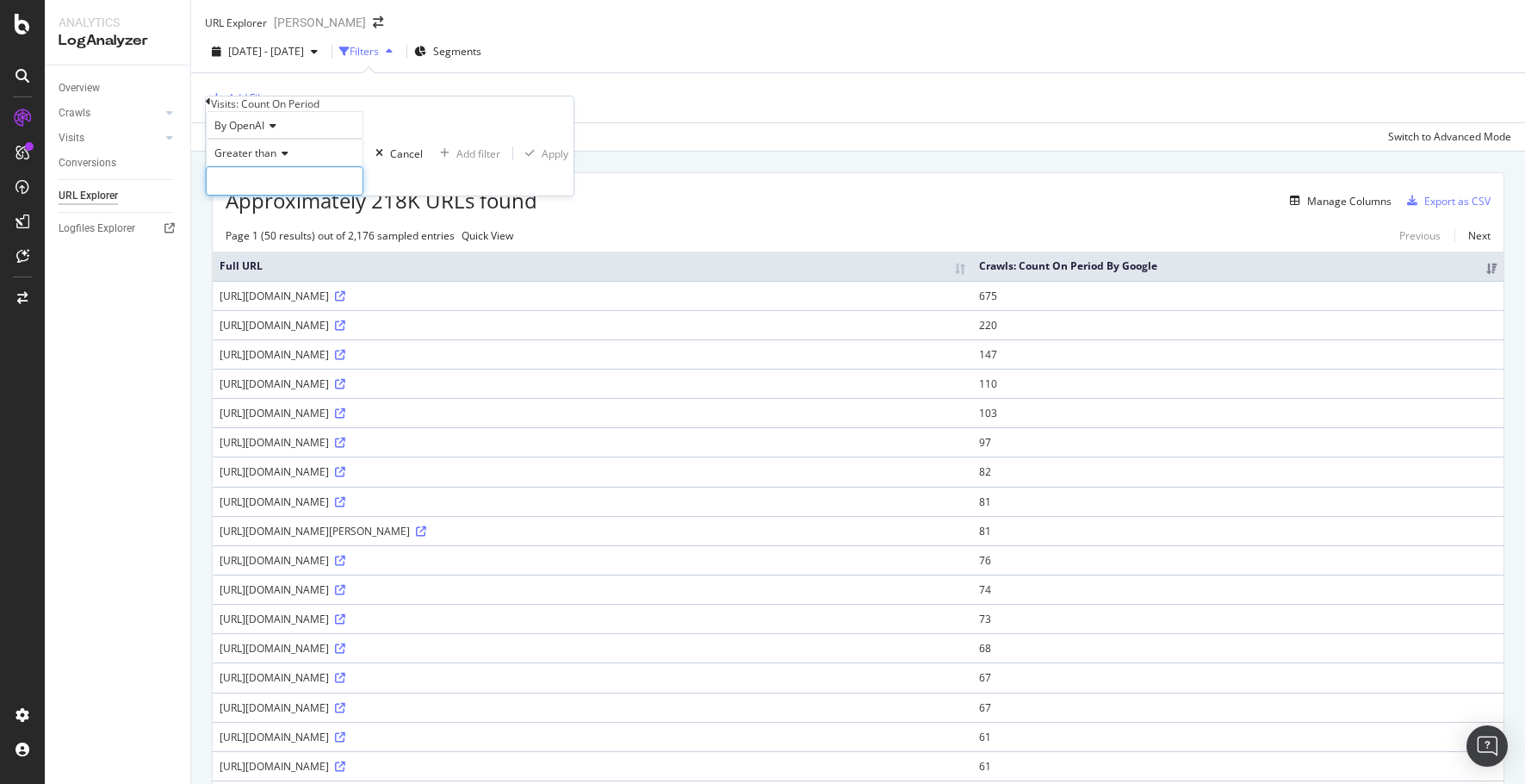
click at [258, 196] on input "number" at bounding box center [284, 181] width 157 height 29
type input "0"
click at [541, 161] on div "Apply" at bounding box center [554, 153] width 27 height 15
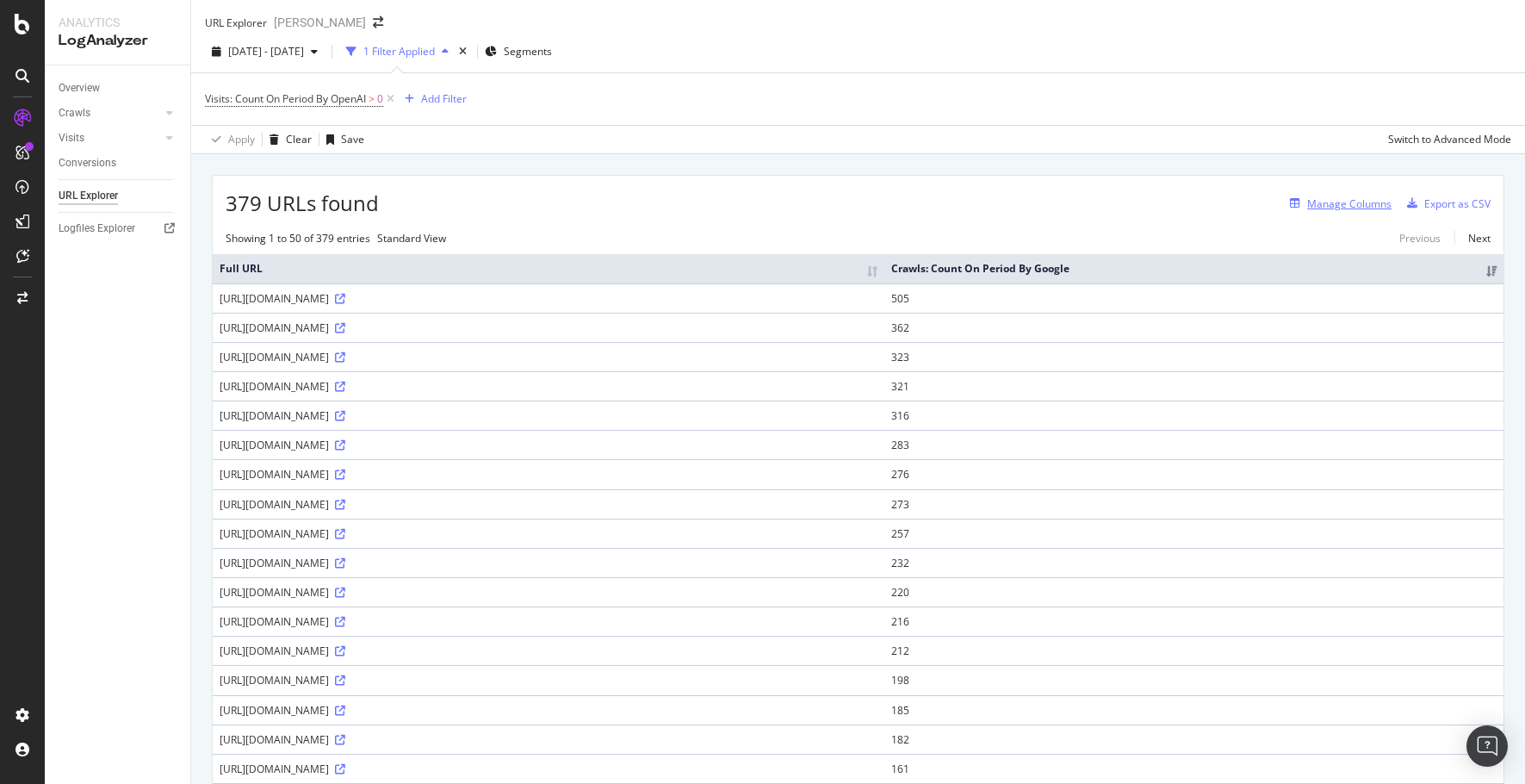
click at [1335, 211] on div "Manage Columns" at bounding box center [1350, 203] width 85 height 15
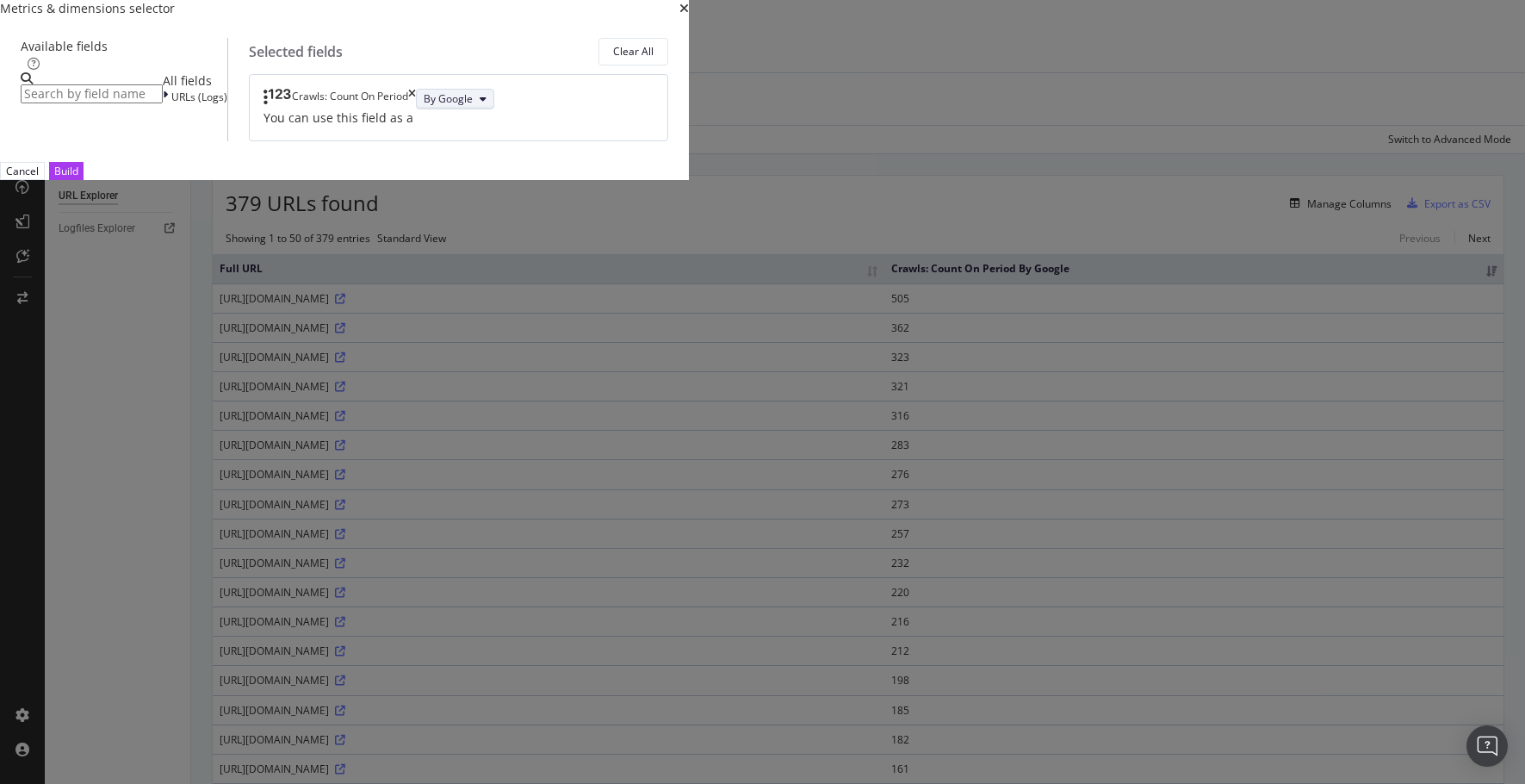
click at [486, 104] on icon "modal" at bounding box center [482, 99] width 7 height 11
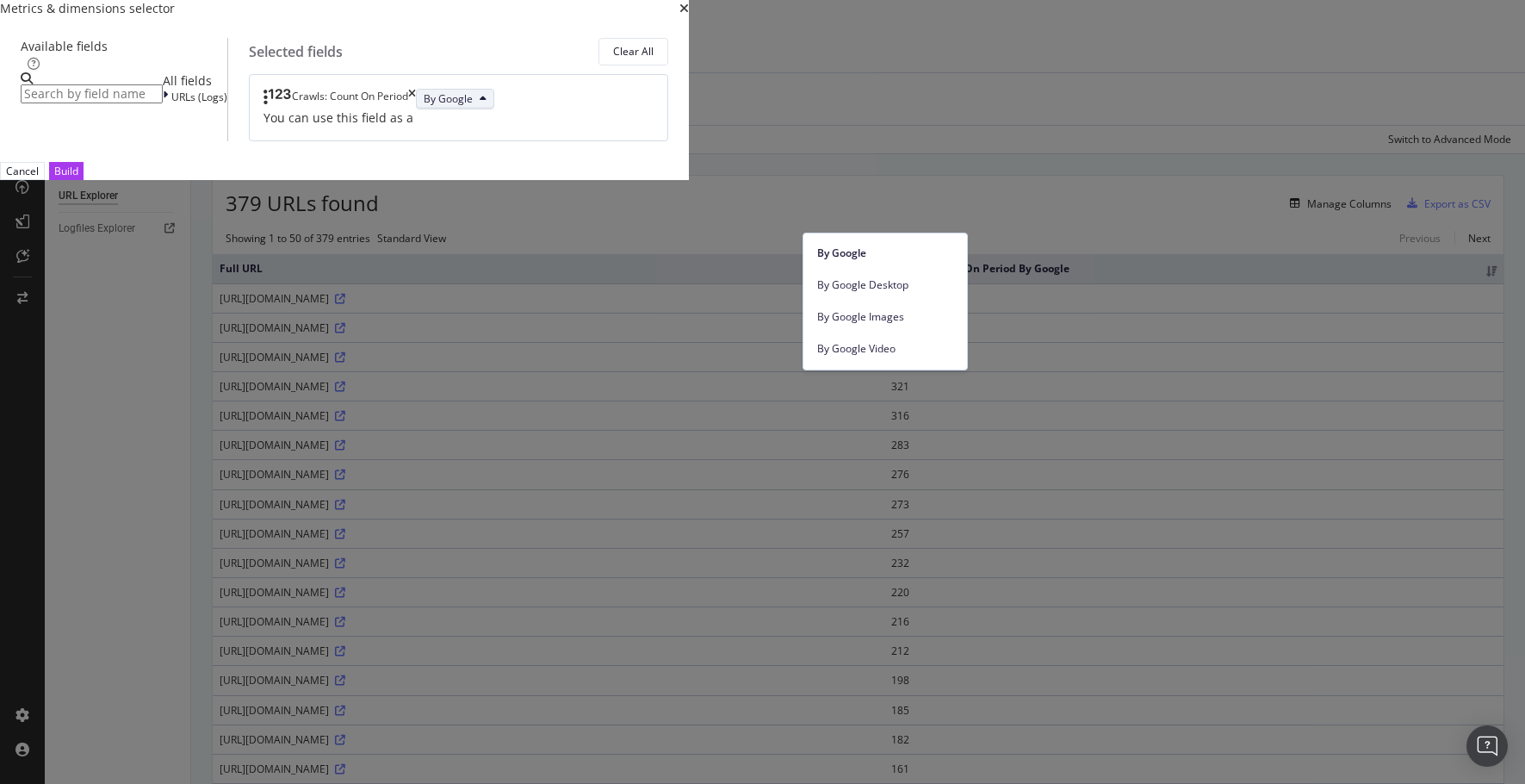
click at [653, 109] on div "Crawls: Count On Period By Google" at bounding box center [458, 98] width 390 height 21
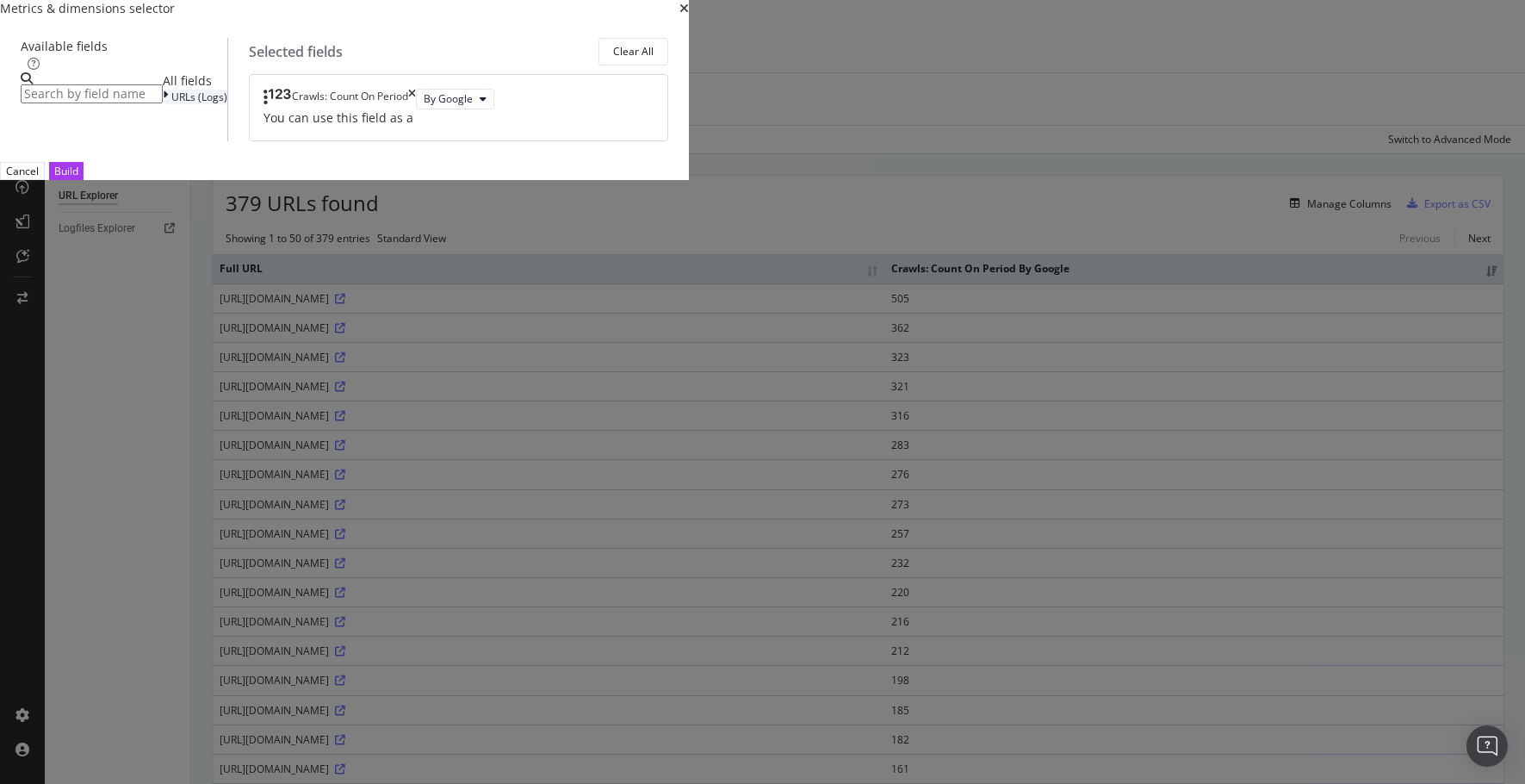
click at [168, 104] on icon "modal" at bounding box center [165, 96] width 5 height 15
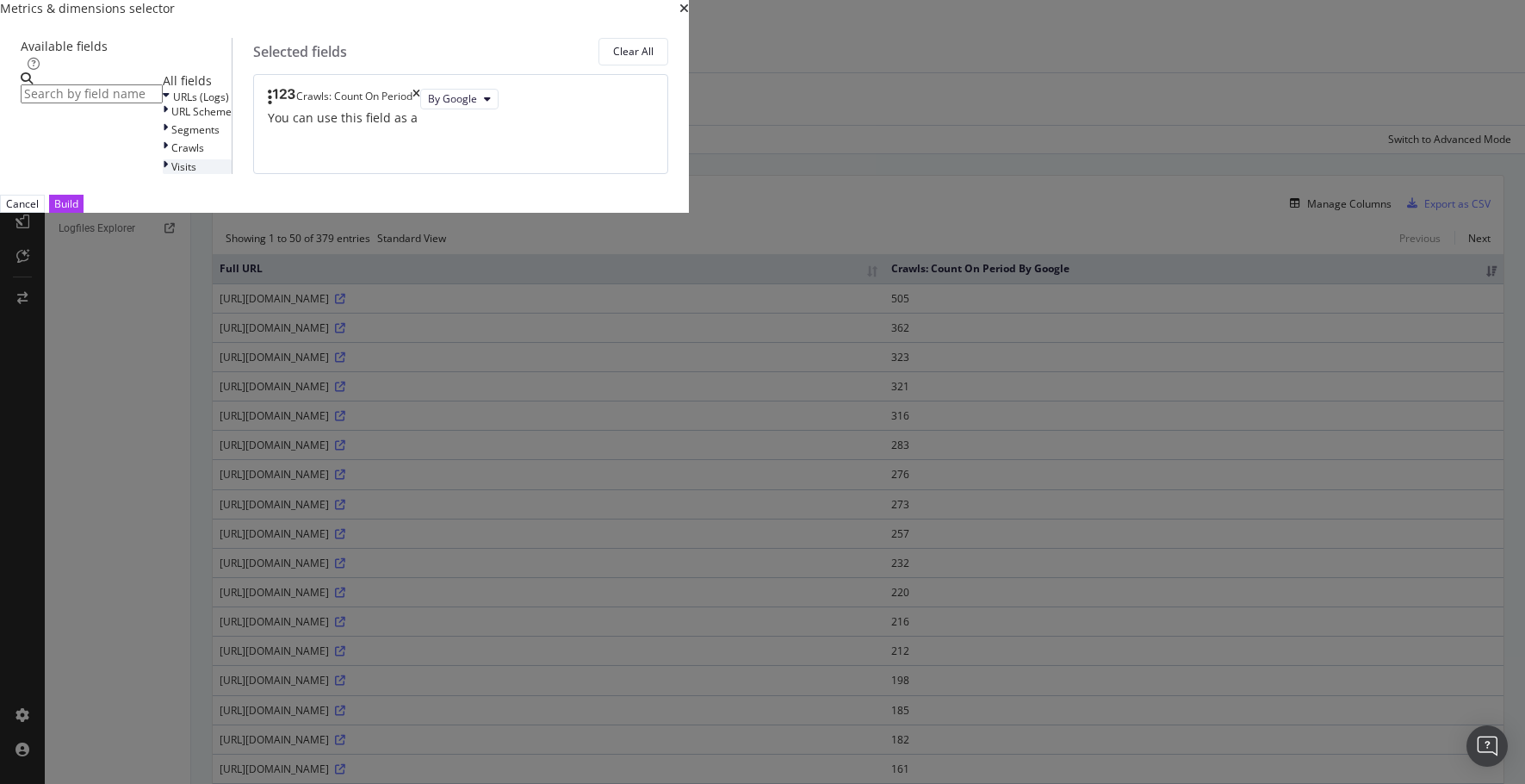
click at [168, 174] on icon "modal" at bounding box center [165, 166] width 5 height 15
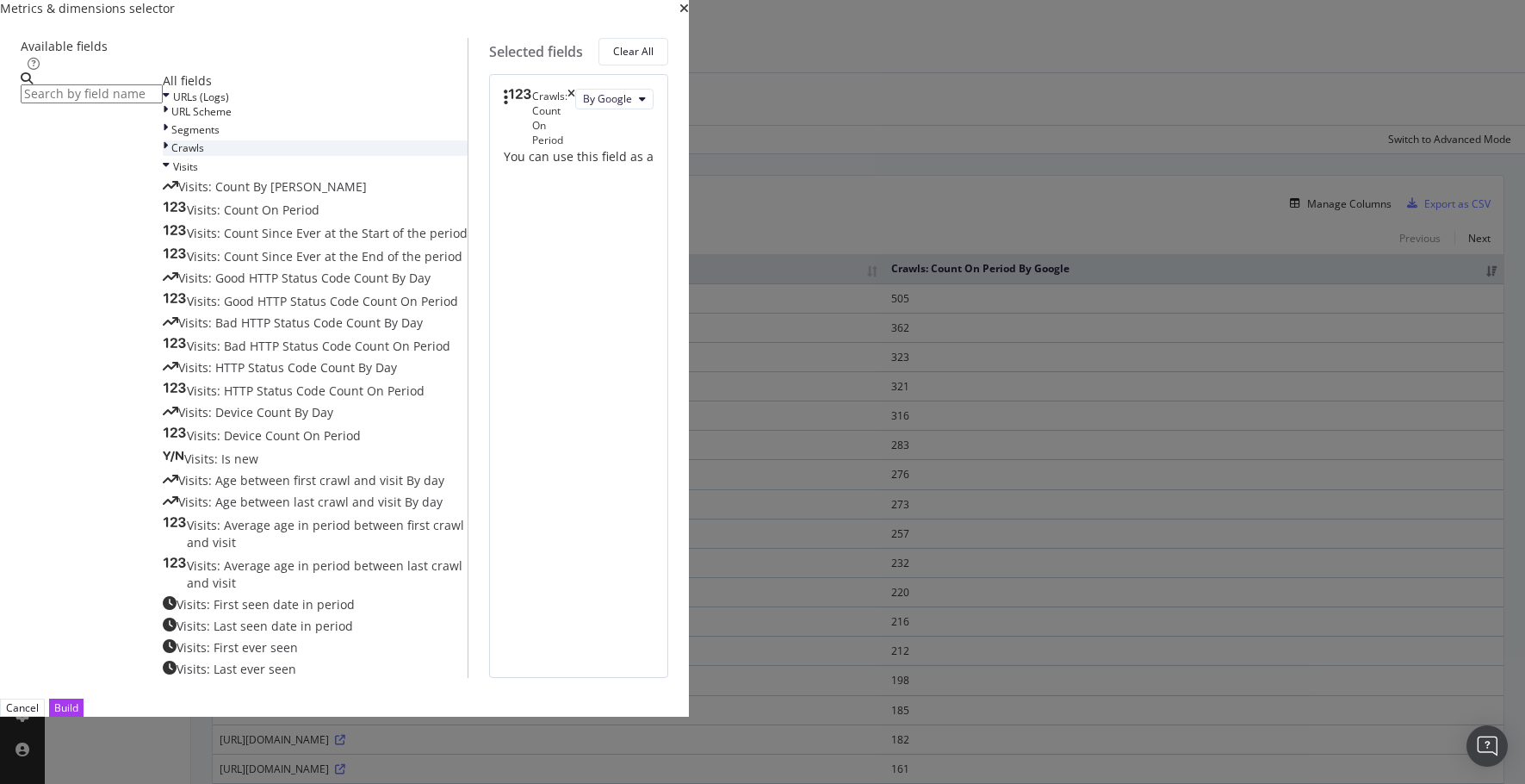
click at [168, 155] on icon "modal" at bounding box center [165, 147] width 5 height 15
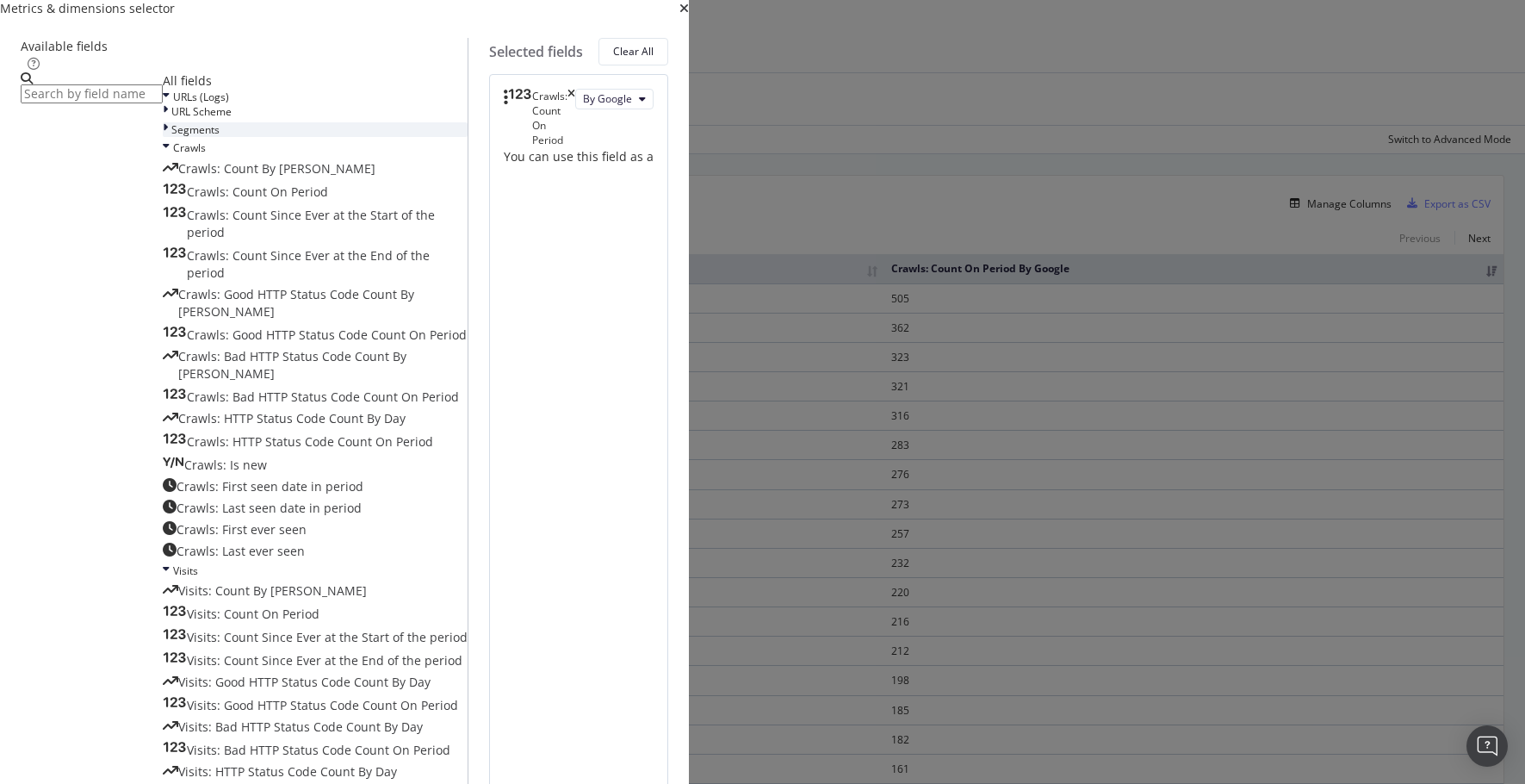
click at [168, 137] on icon "modal" at bounding box center [165, 129] width 5 height 15
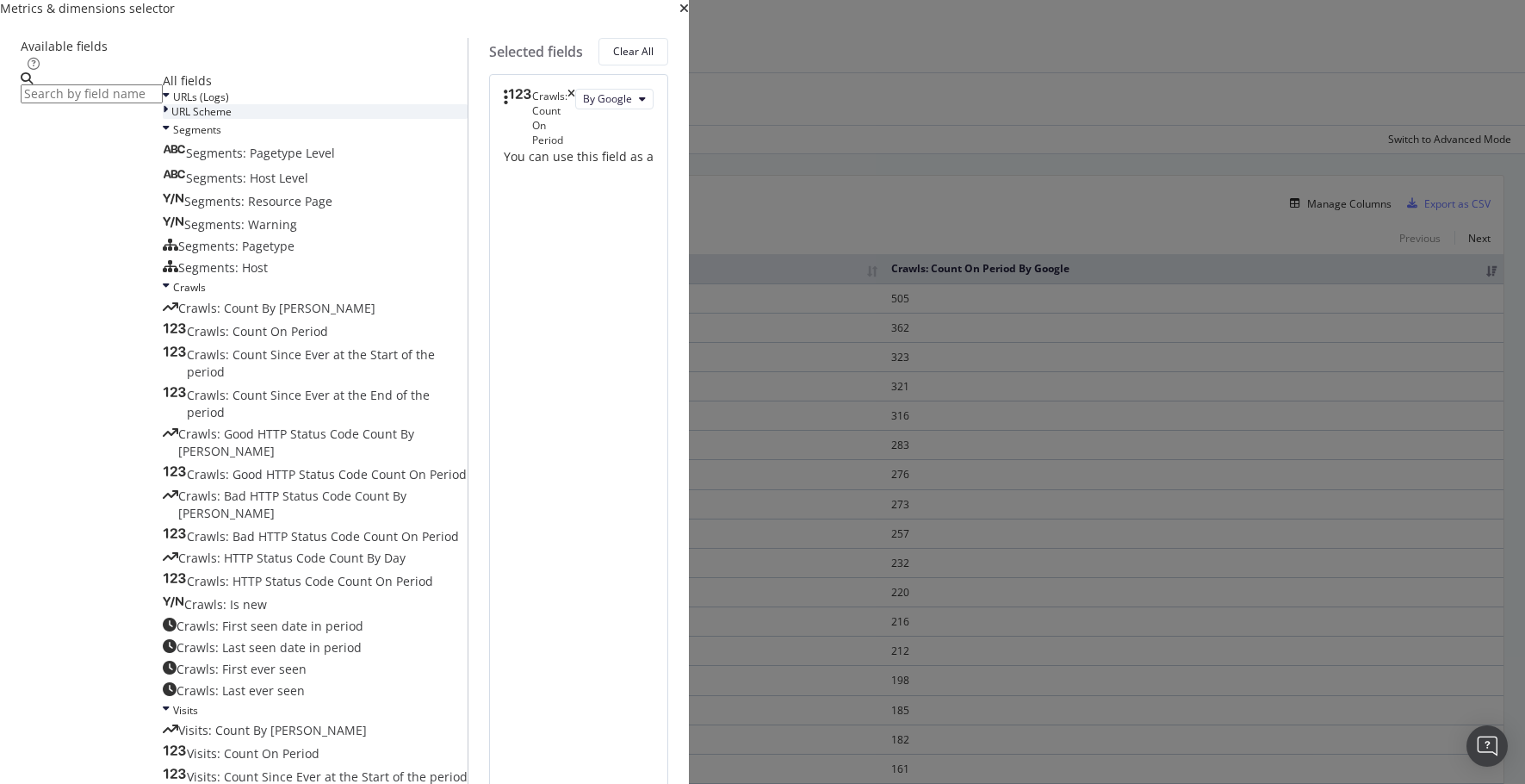
click at [420, 119] on div "URL Scheme" at bounding box center [315, 111] width 305 height 15
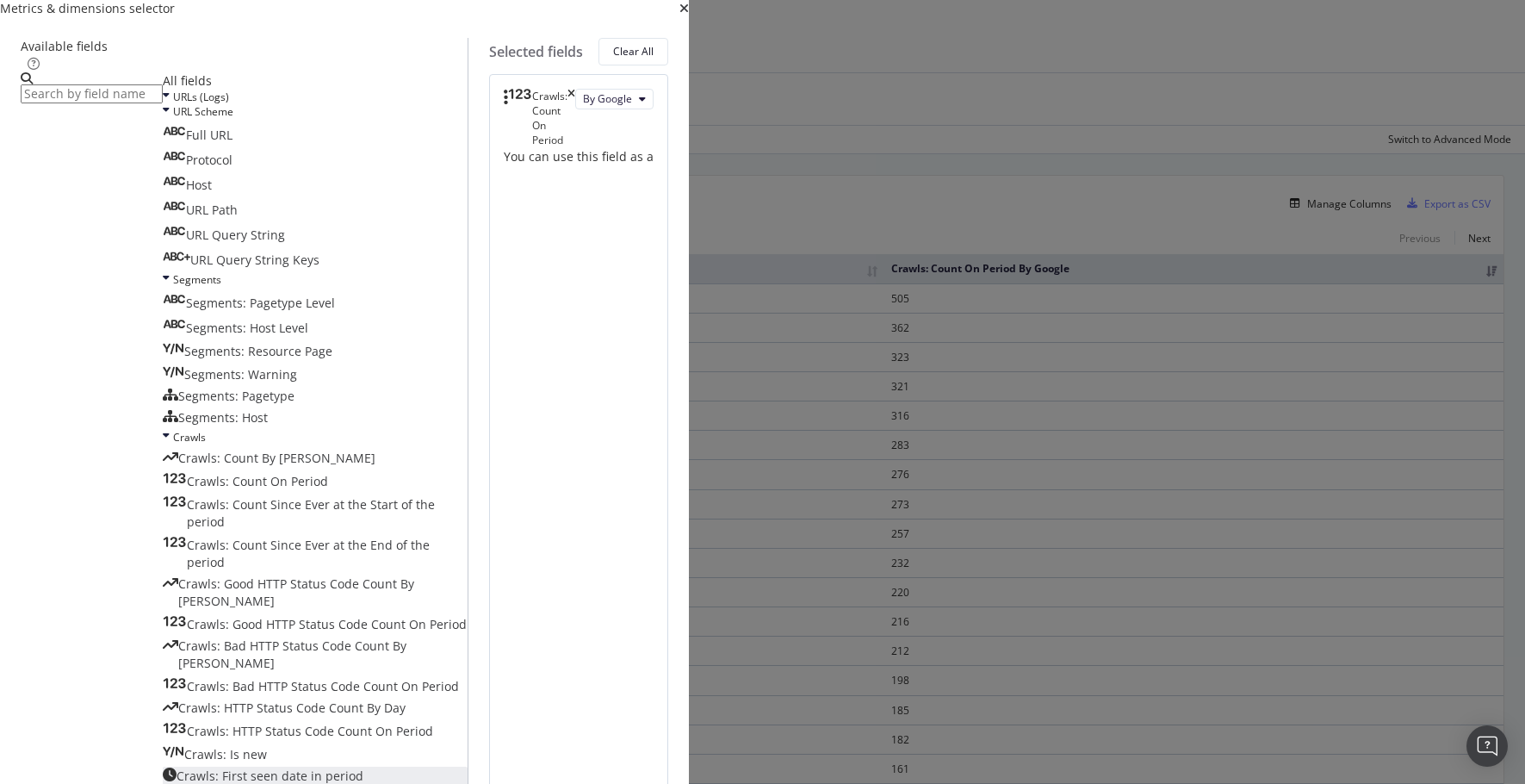
scroll to position [62, 0]
click at [285, 243] on span "URL Query String" at bounding box center [235, 235] width 99 height 17
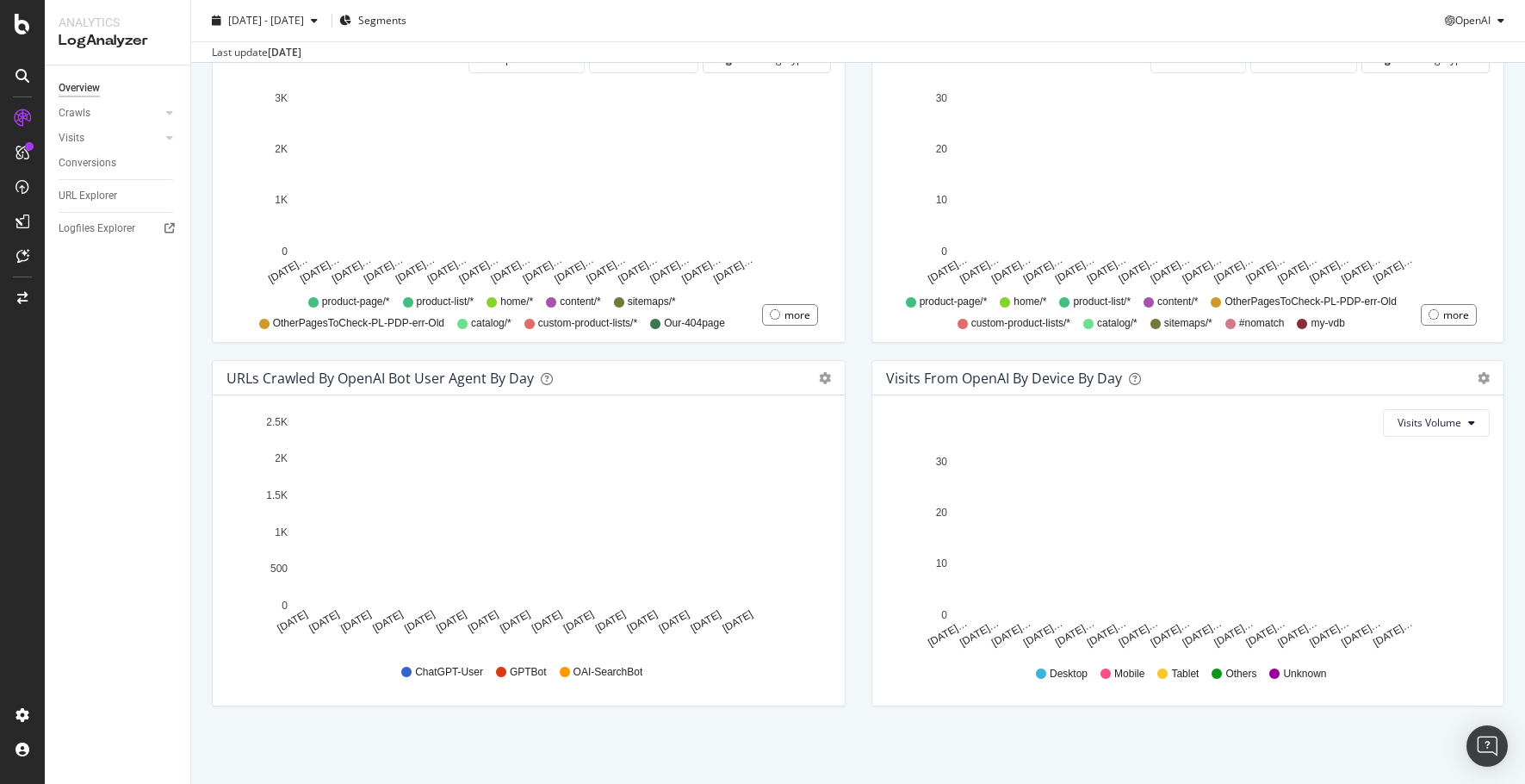
scroll to position [652, 0]
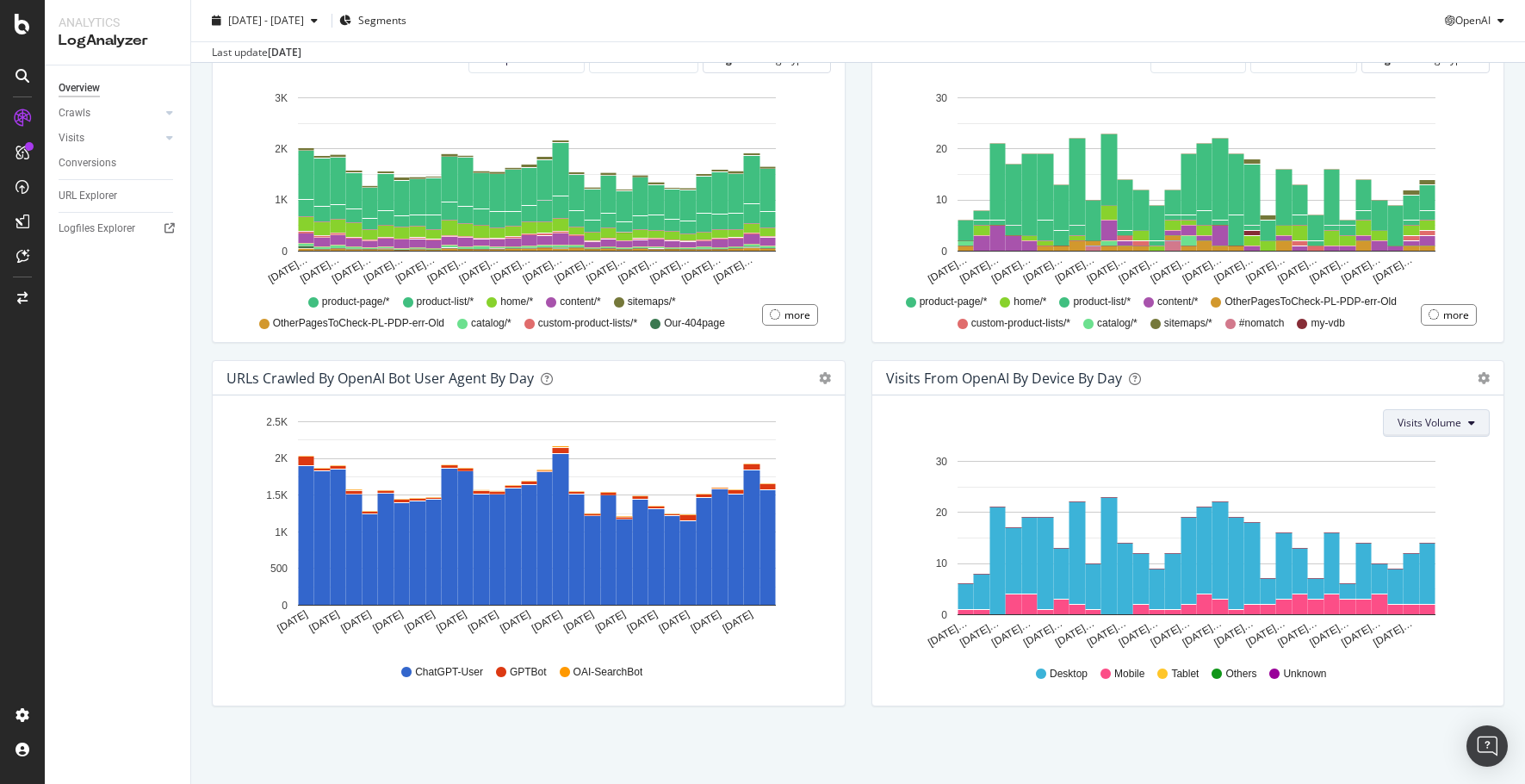
click at [1464, 422] on button "Visits Volume" at bounding box center [1437, 422] width 107 height 28
click at [1482, 420] on div "Visits Volume Hold CTRL while clicking to filter the report. Jul 14… Jul 16… Ju…" at bounding box center [1188, 550] width 632 height 310
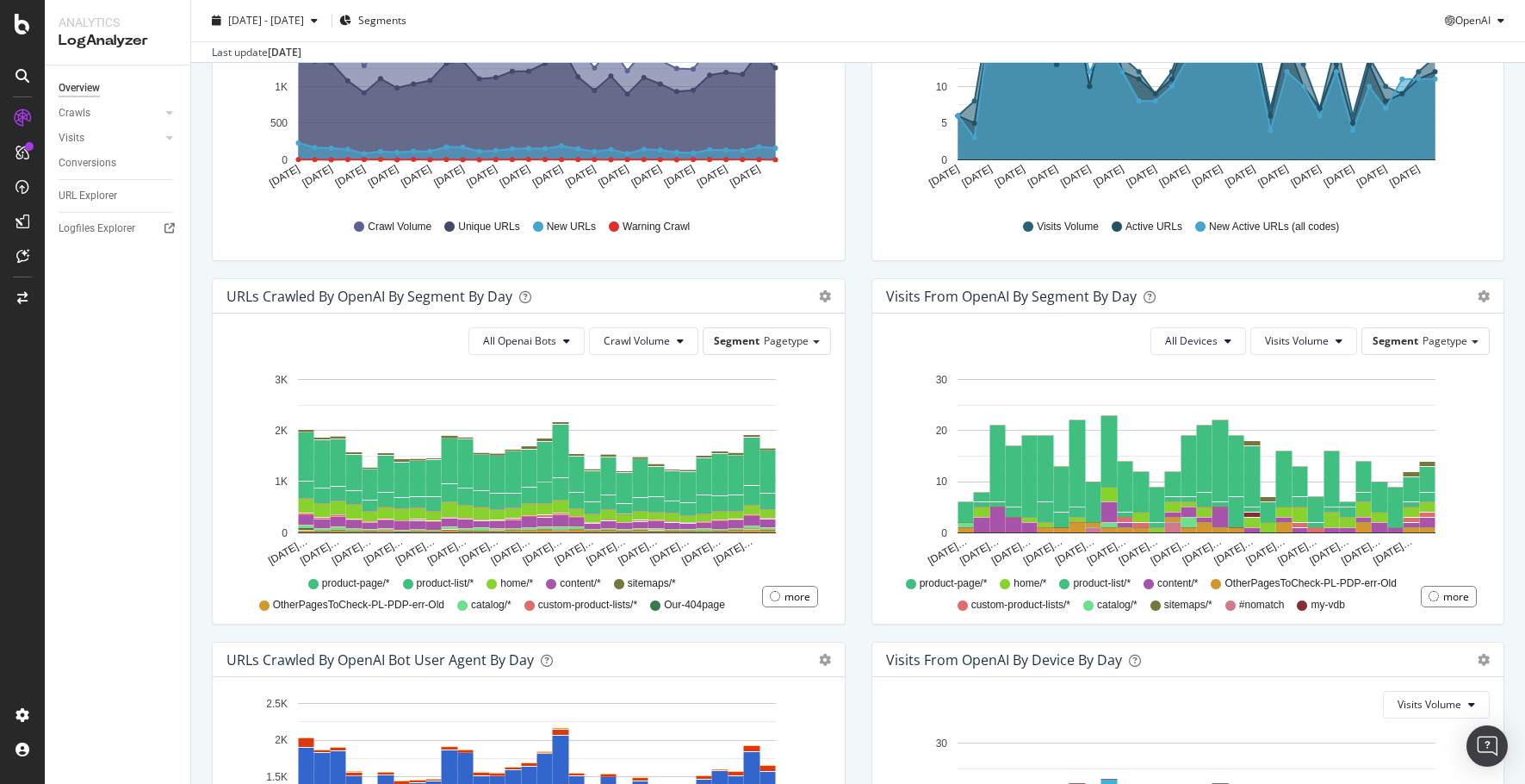
scroll to position [603, 0]
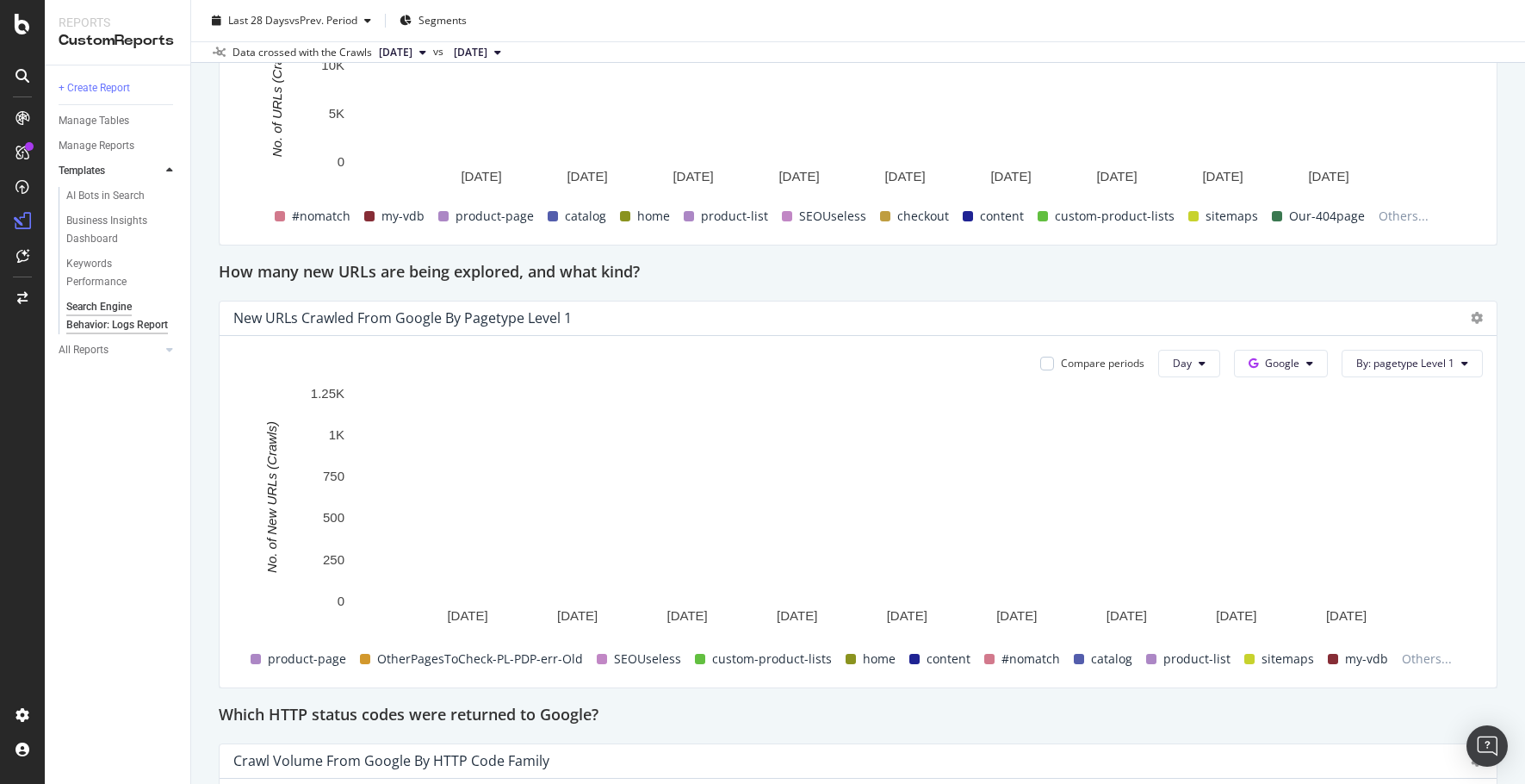
scroll to position [1205, 0]
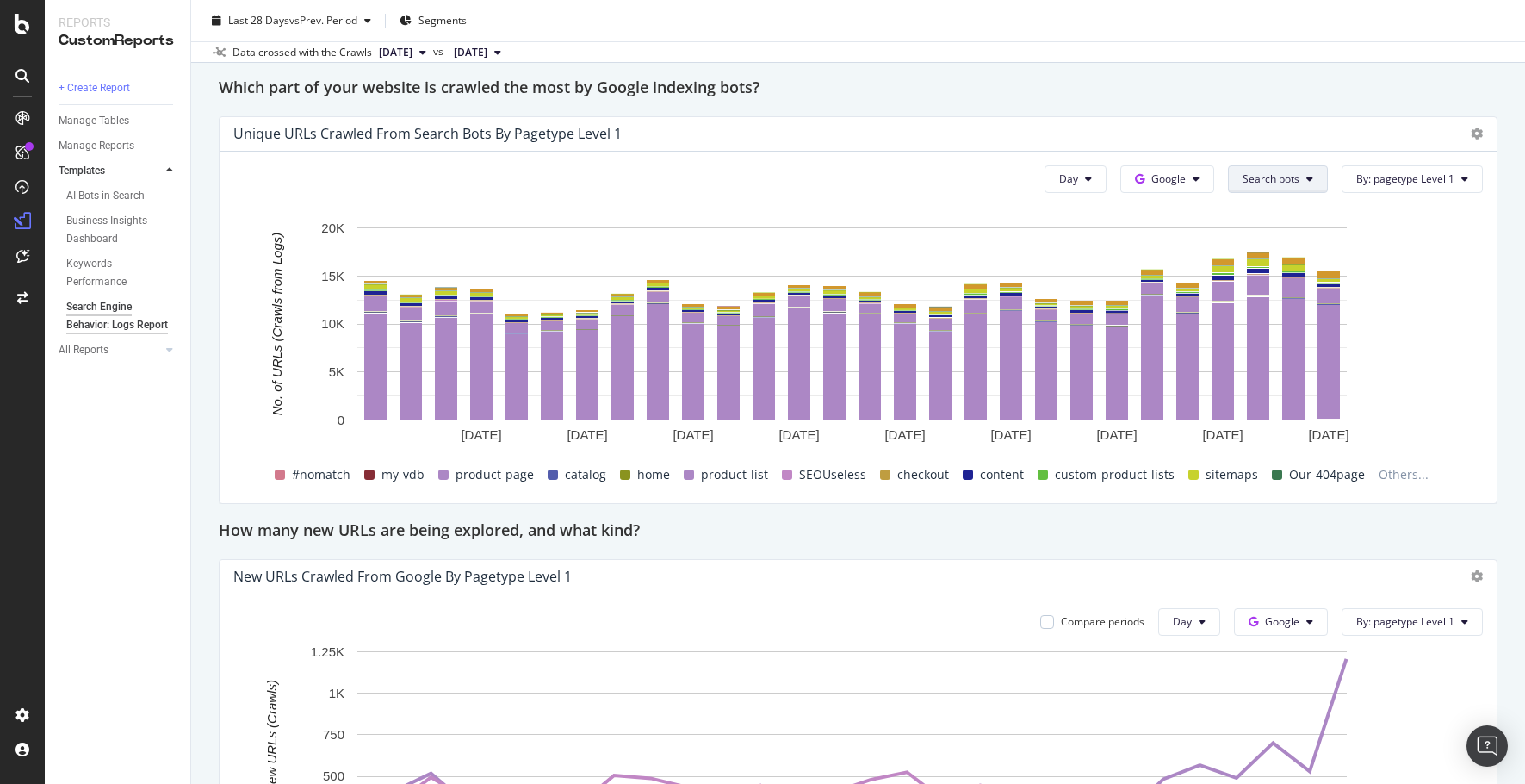
click at [1267, 172] on span "Search bots" at bounding box center [1271, 178] width 57 height 15
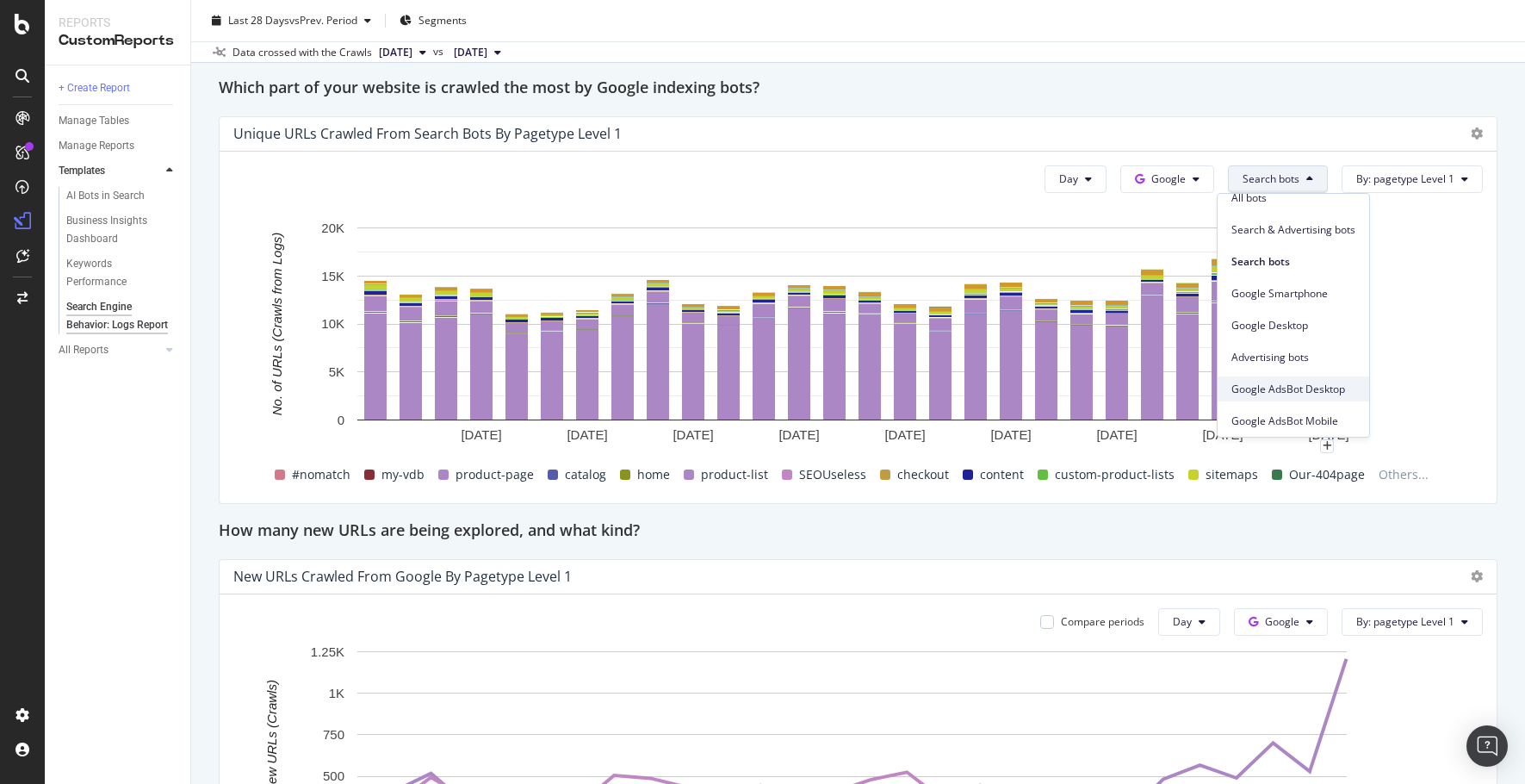
scroll to position [0, 0]
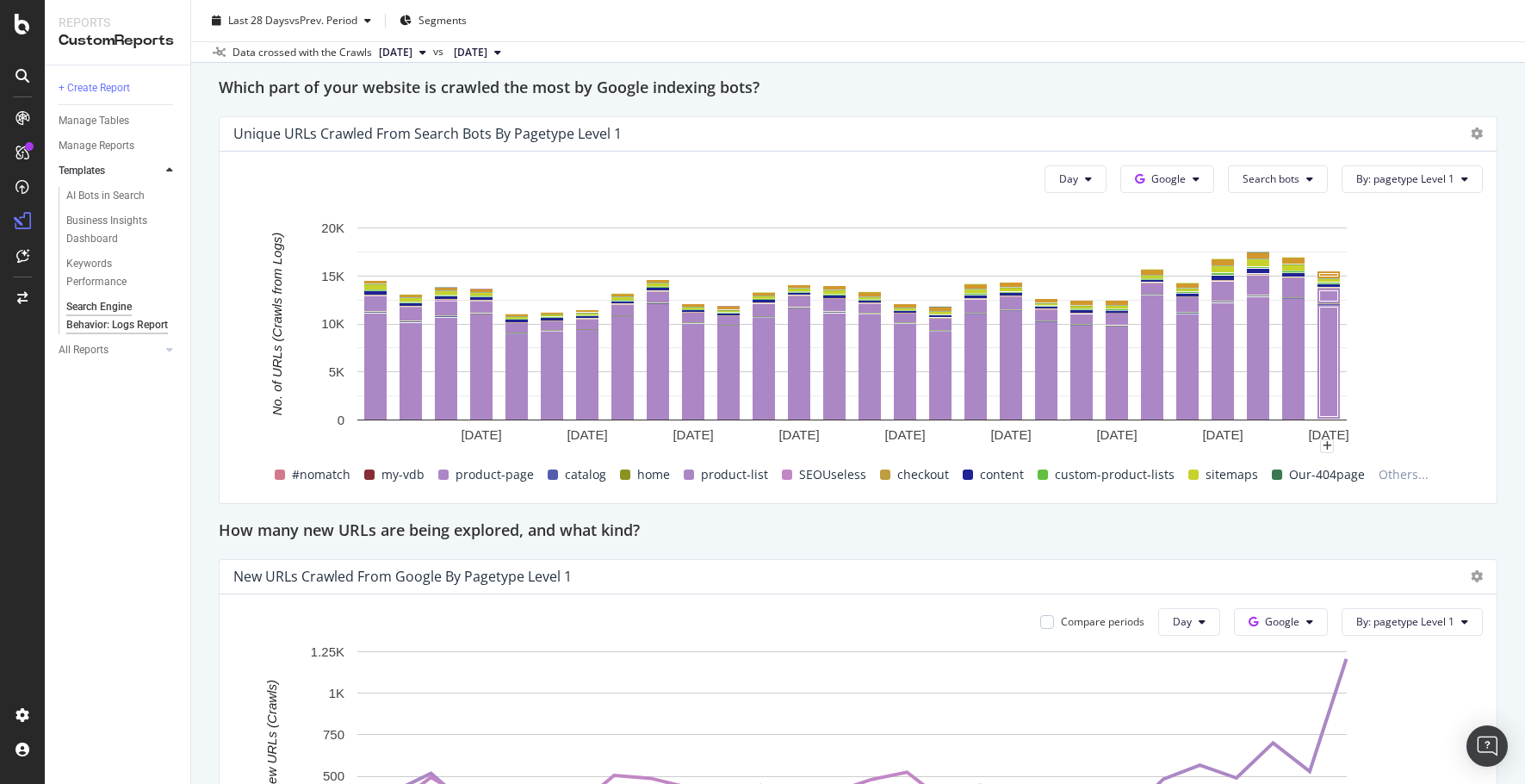
click at [1256, 142] on div "Unique URLs Crawled from Search bots by pagetype Level 1" at bounding box center [859, 134] width 1277 height 34
click at [1193, 176] on icon at bounding box center [1196, 179] width 7 height 11
click at [1172, 277] on span "OpenAI" at bounding box center [1183, 277] width 64 height 16
